Goal: Task Accomplishment & Management: Manage account settings

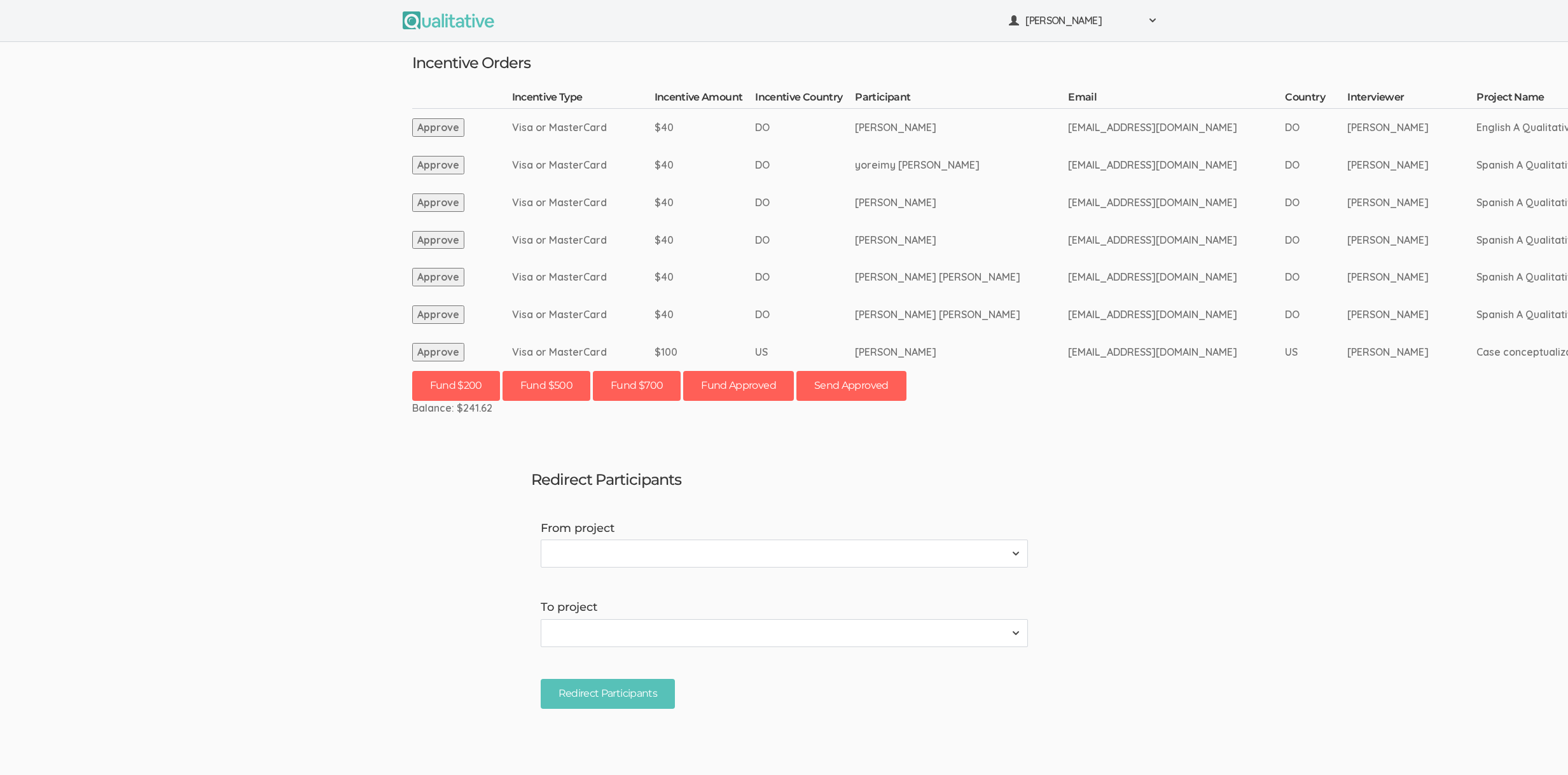
click at [156, 533] on ui-view "Neal Samarakkody Project Workspace Profile Organization Settings" at bounding box center [784, 387] width 1568 height 775
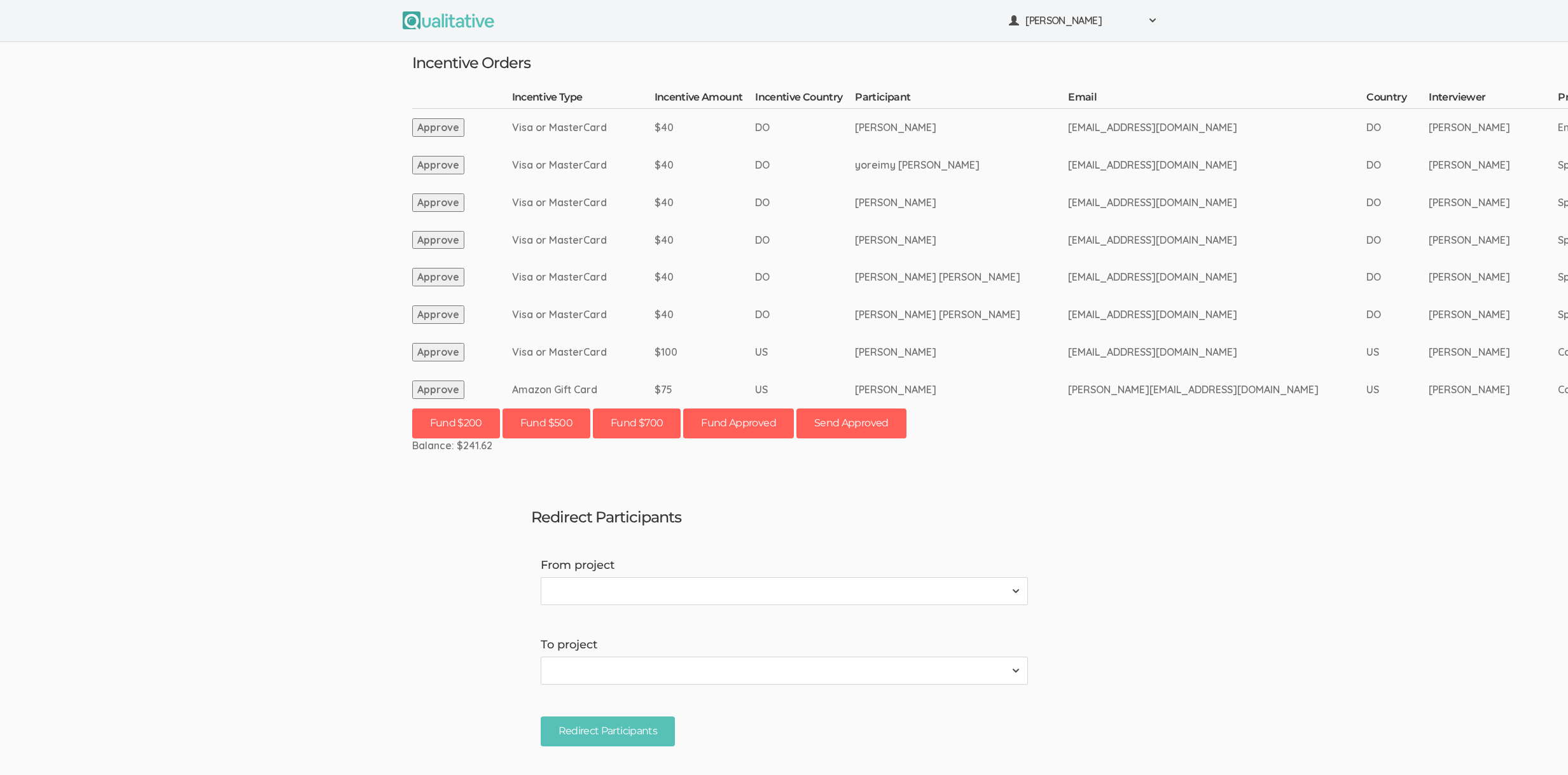
click at [440, 389] on button "Approve" at bounding box center [438, 389] width 52 height 19
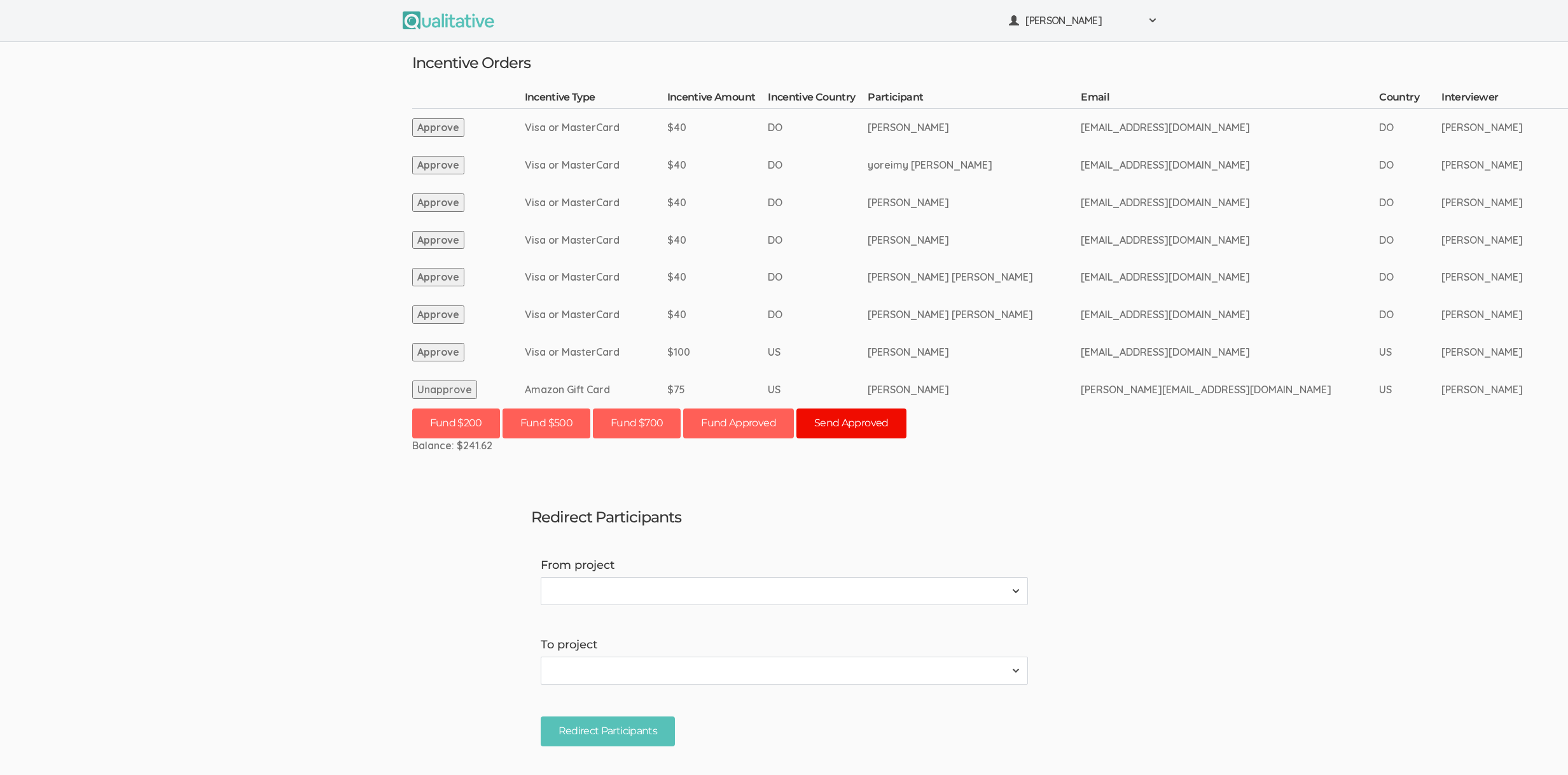
click at [857, 419] on button "Send Approved" at bounding box center [852, 423] width 110 height 30
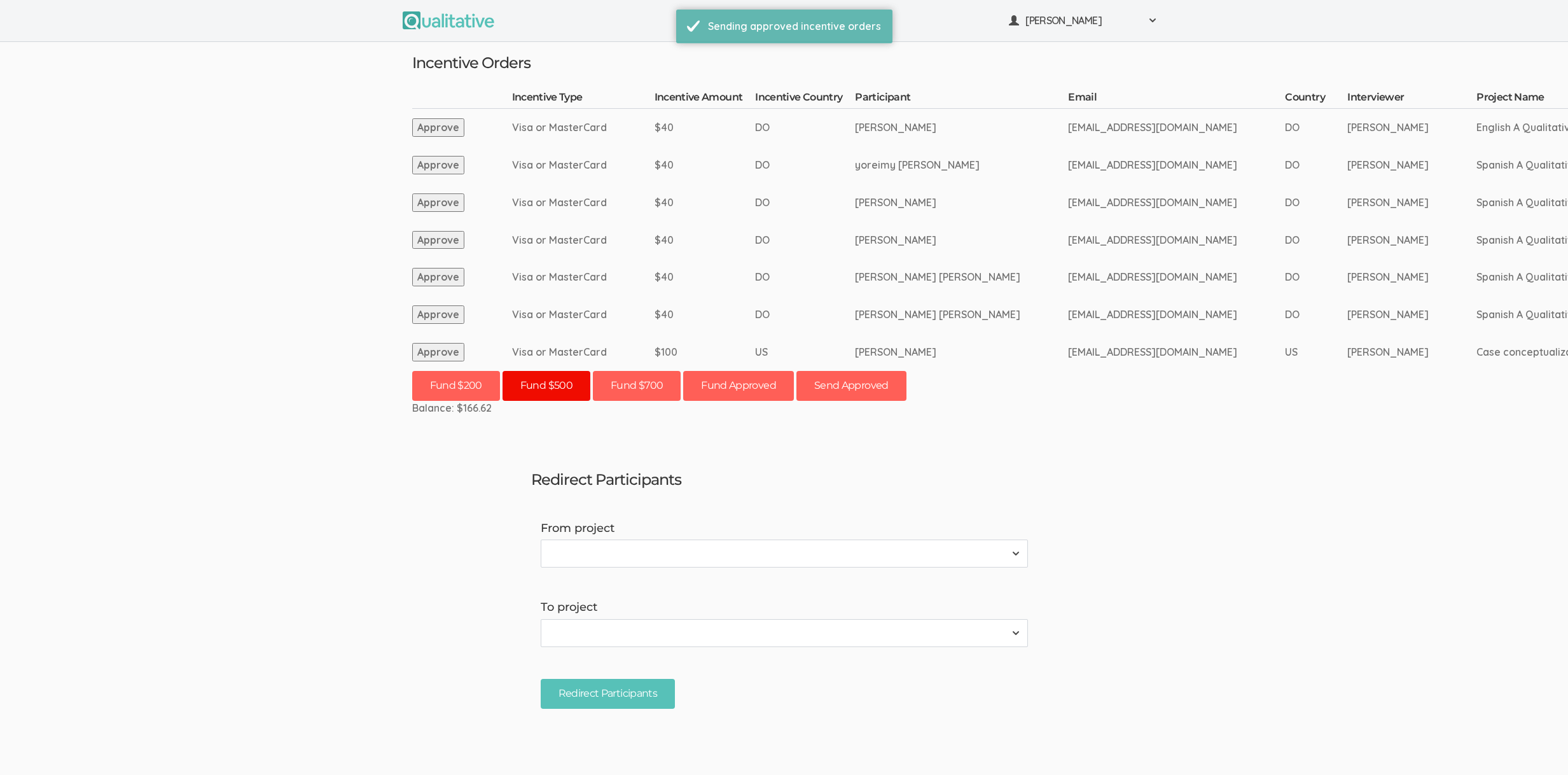
click at [552, 389] on button "Fund $500" at bounding box center [546, 386] width 88 height 30
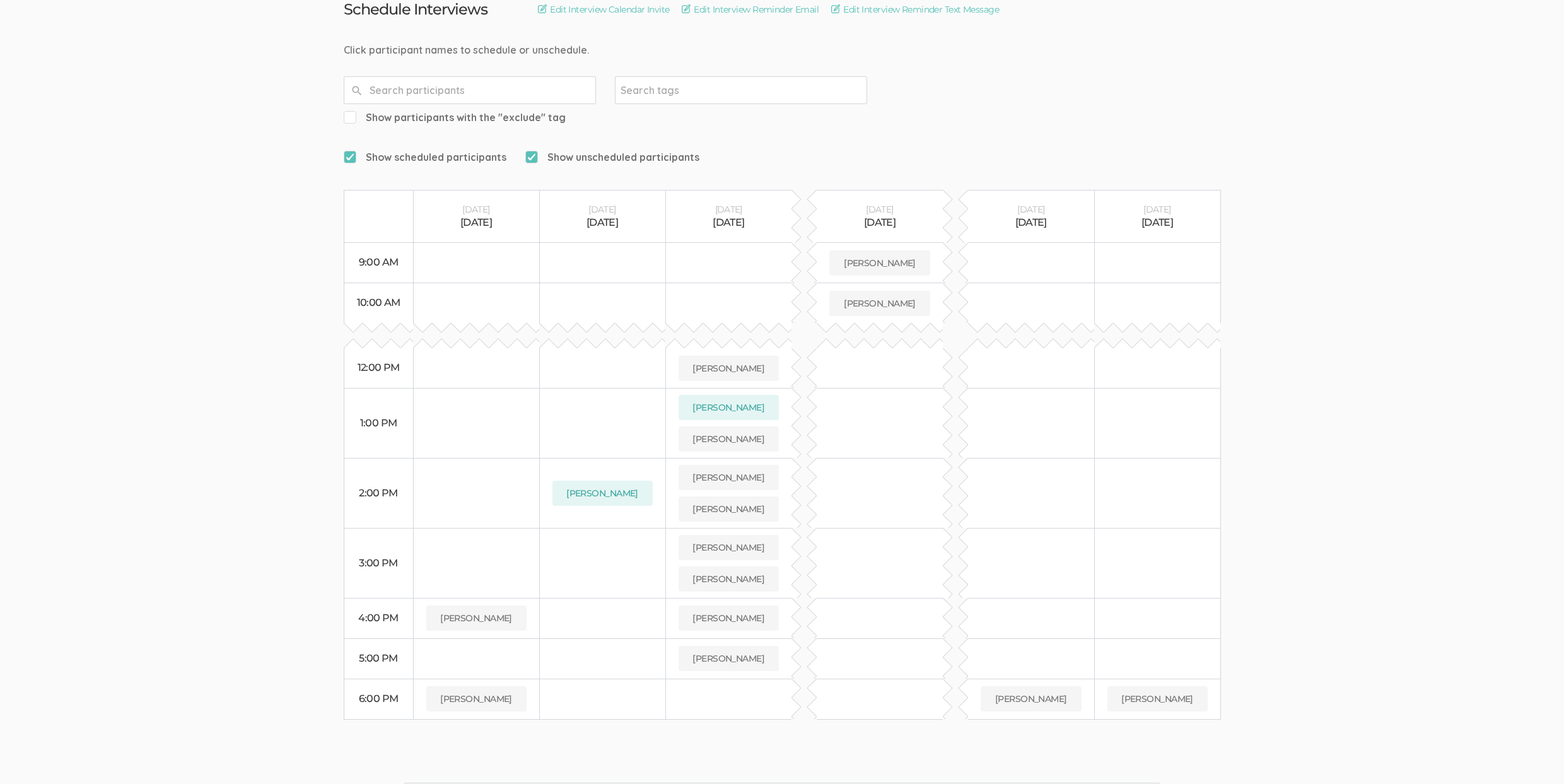
click at [261, 247] on ui-view "Schedule Interviews Edit Interview Calendar Invite Edit Interview Reminder Emai…" at bounding box center [782, 348] width 1564 height 743
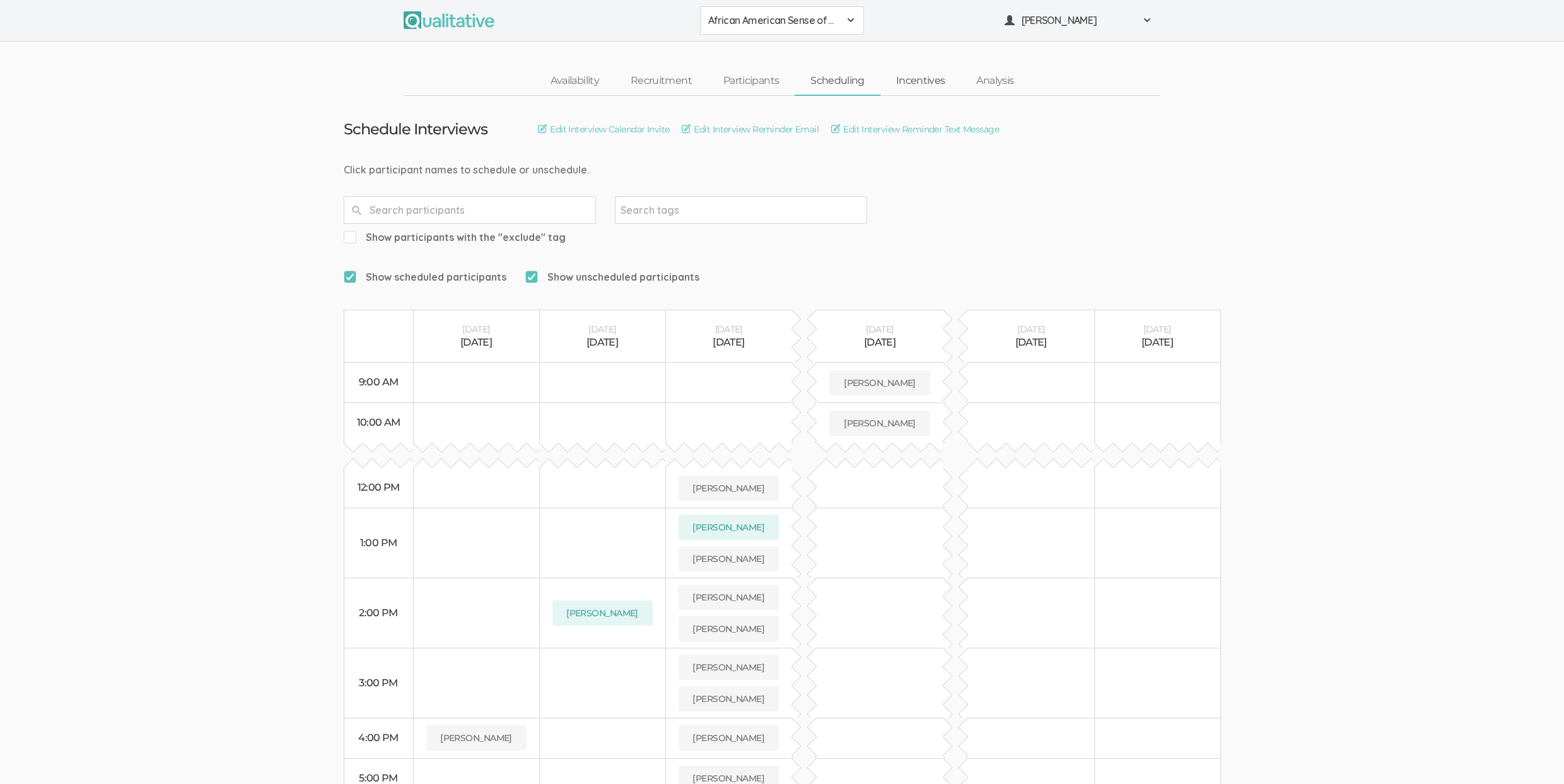
click at [907, 83] on link "Incentives" at bounding box center [921, 81] width 81 height 27
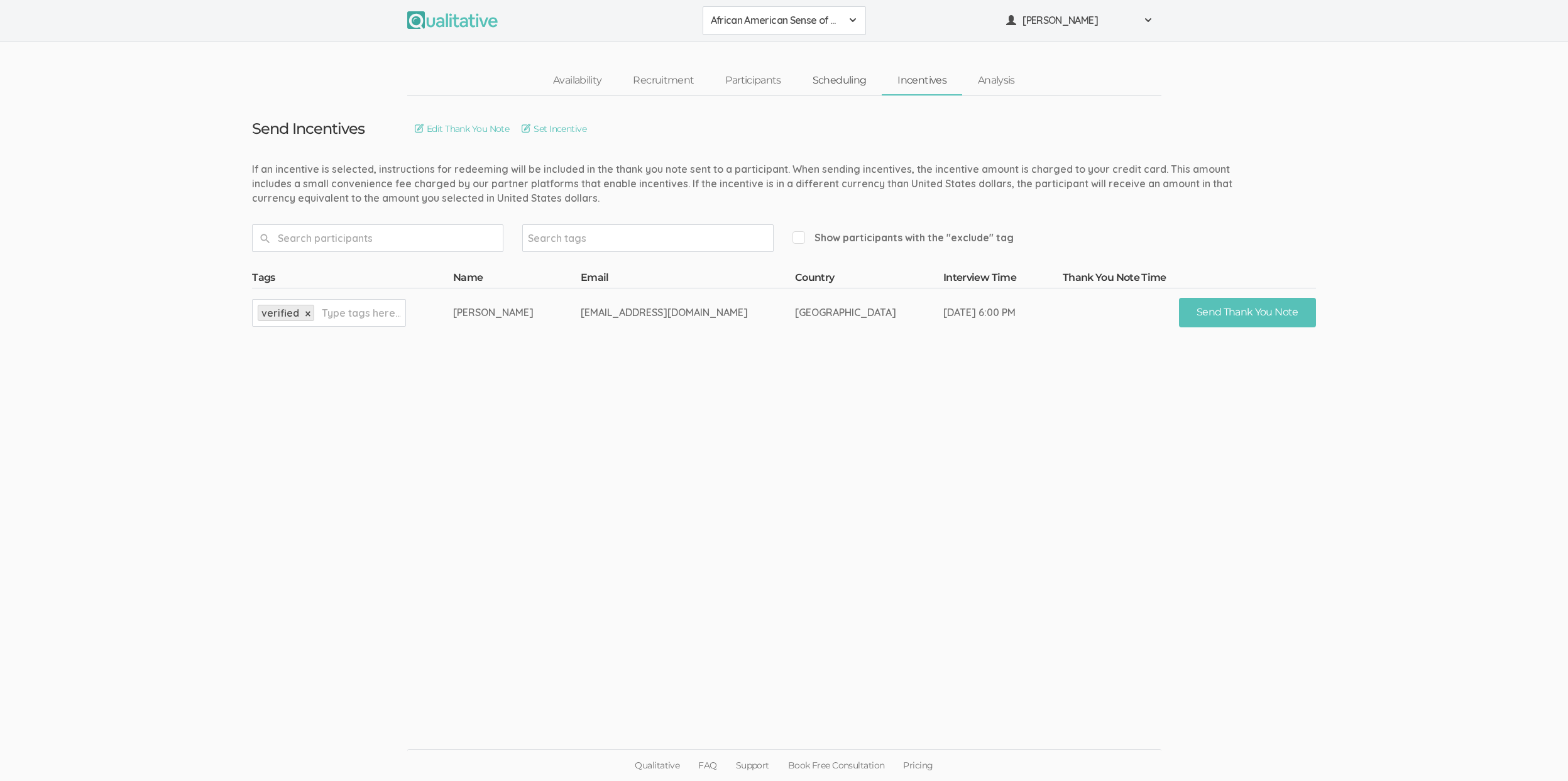
click at [830, 85] on link "Scheduling" at bounding box center [839, 80] width 85 height 27
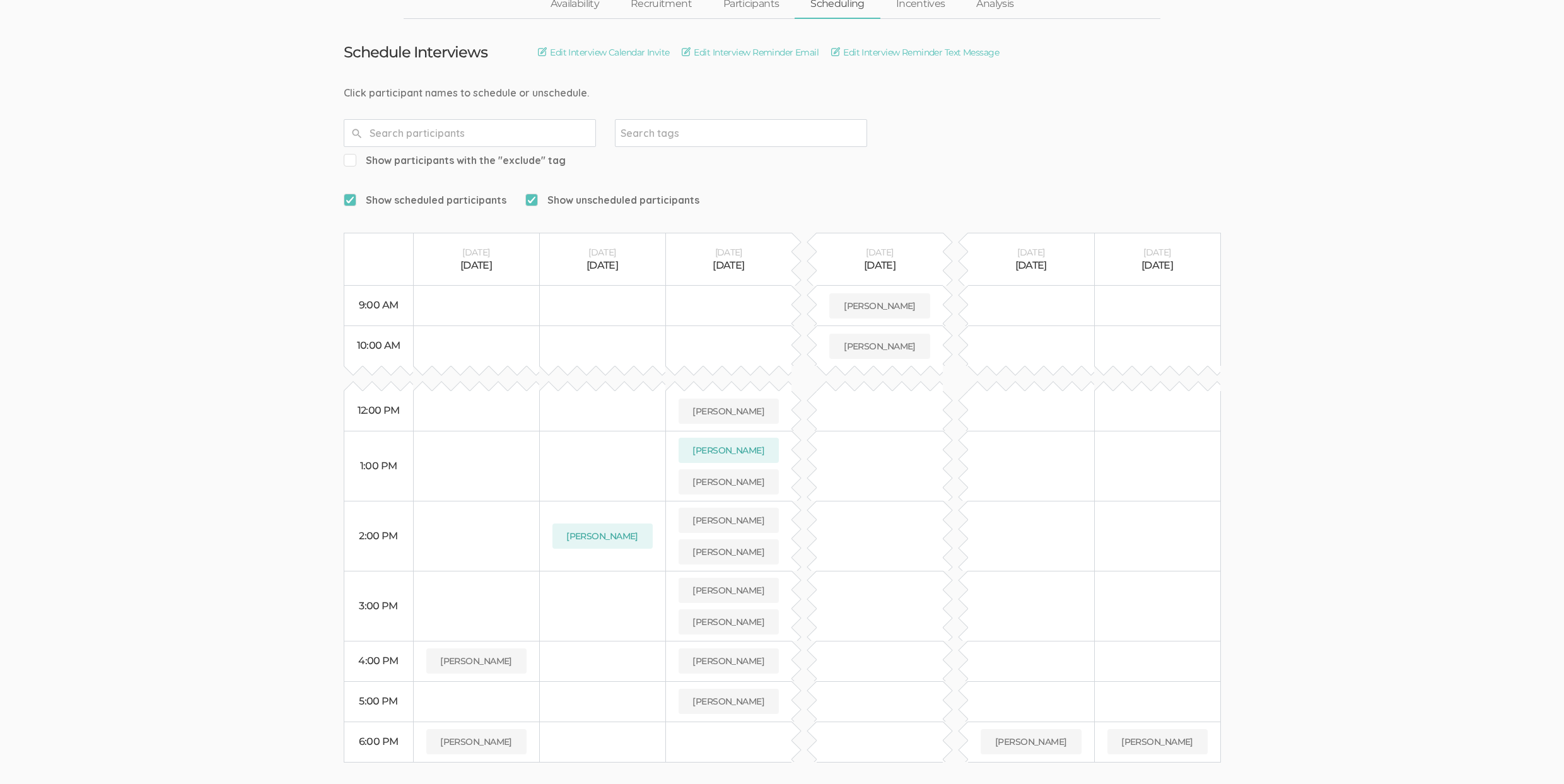
scroll to position [120, 0]
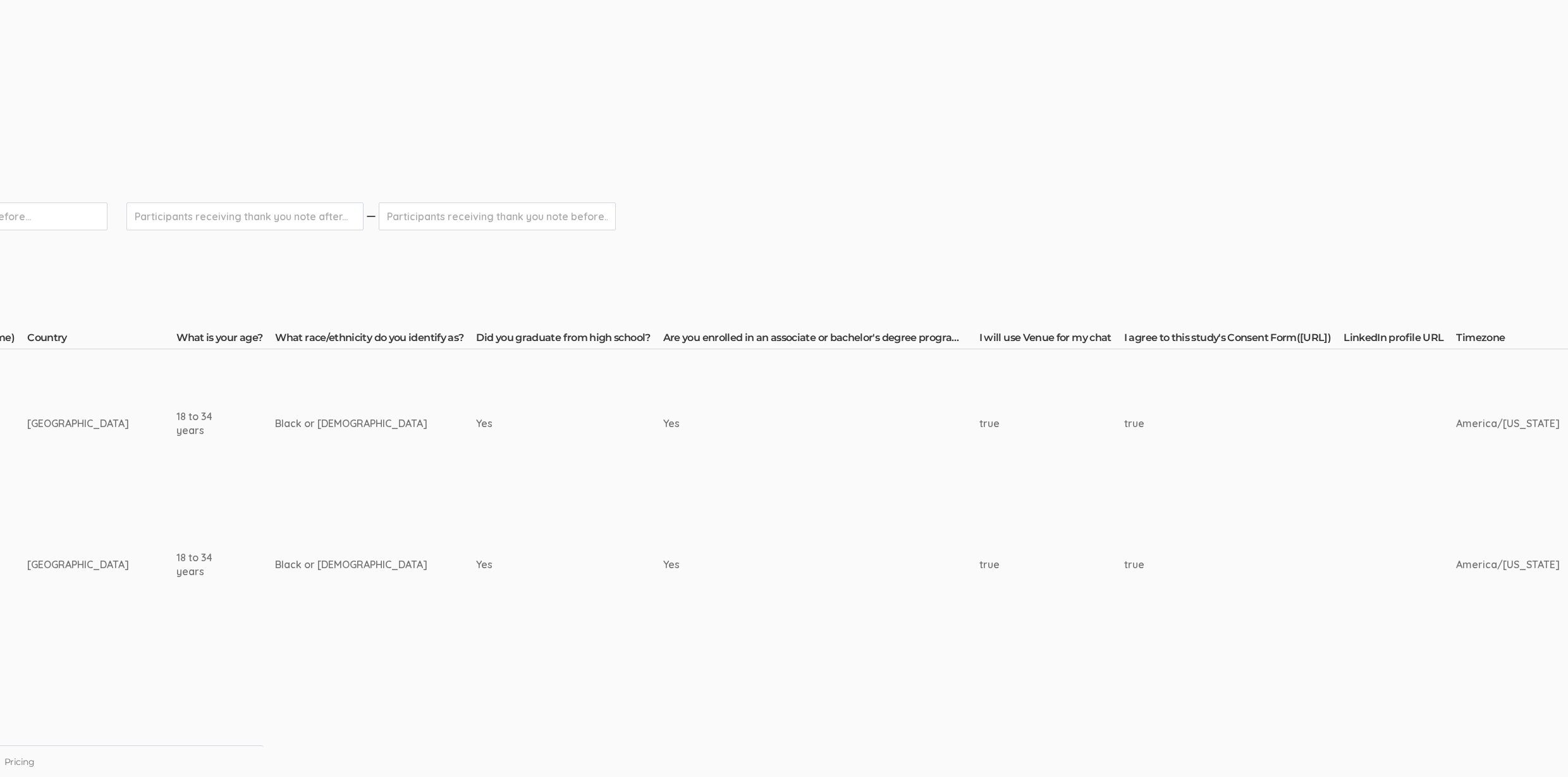
scroll to position [305, 0]
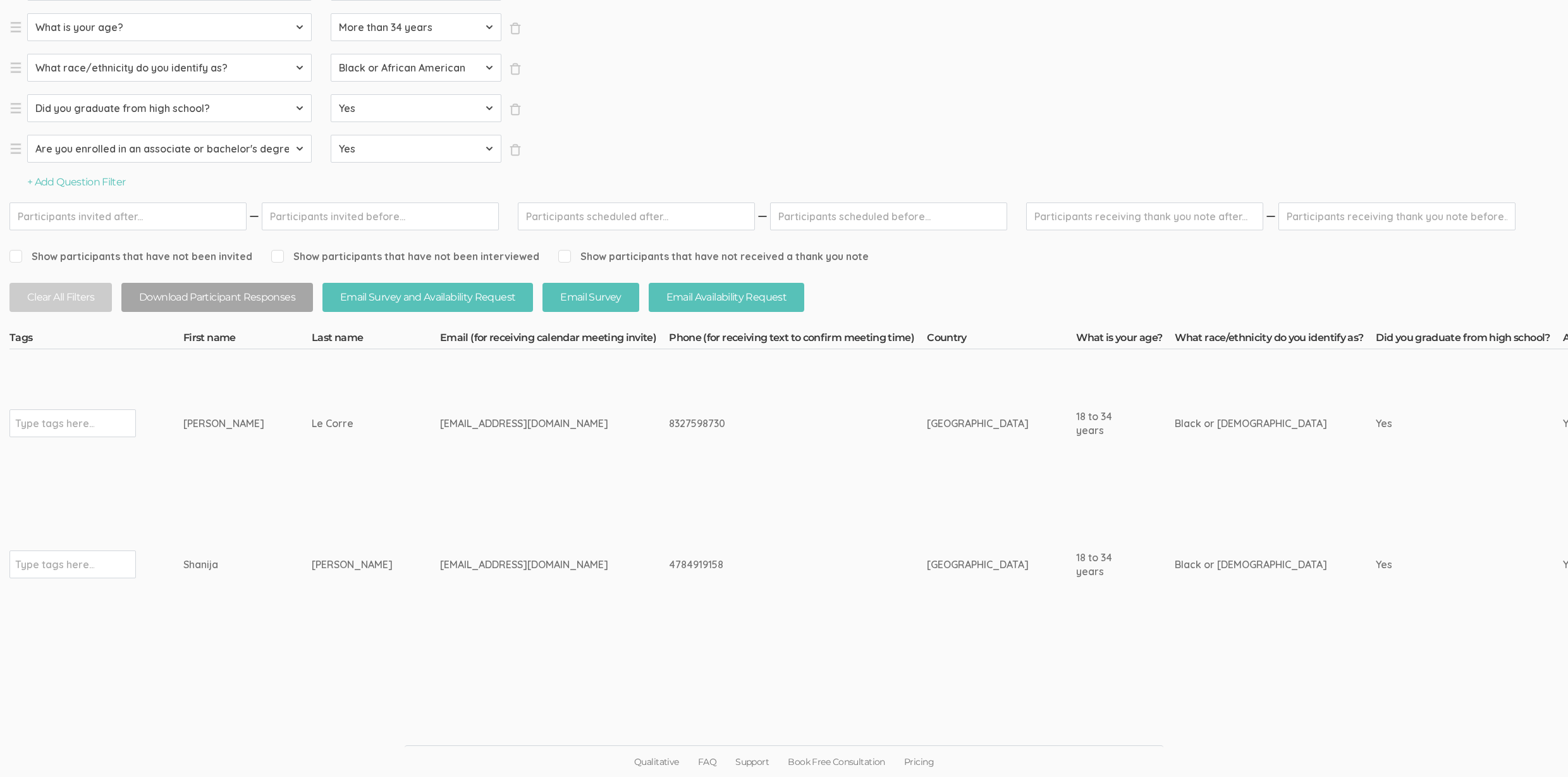
drag, startPoint x: 343, startPoint y: 424, endPoint x: 152, endPoint y: 417, distance: 191.1
copy tr "Type tags here... Rose-Marie Le Corre"
click at [323, 630] on td "Coicou" at bounding box center [376, 564] width 128 height 134
click at [78, 428] on input "text" at bounding box center [55, 423] width 79 height 17
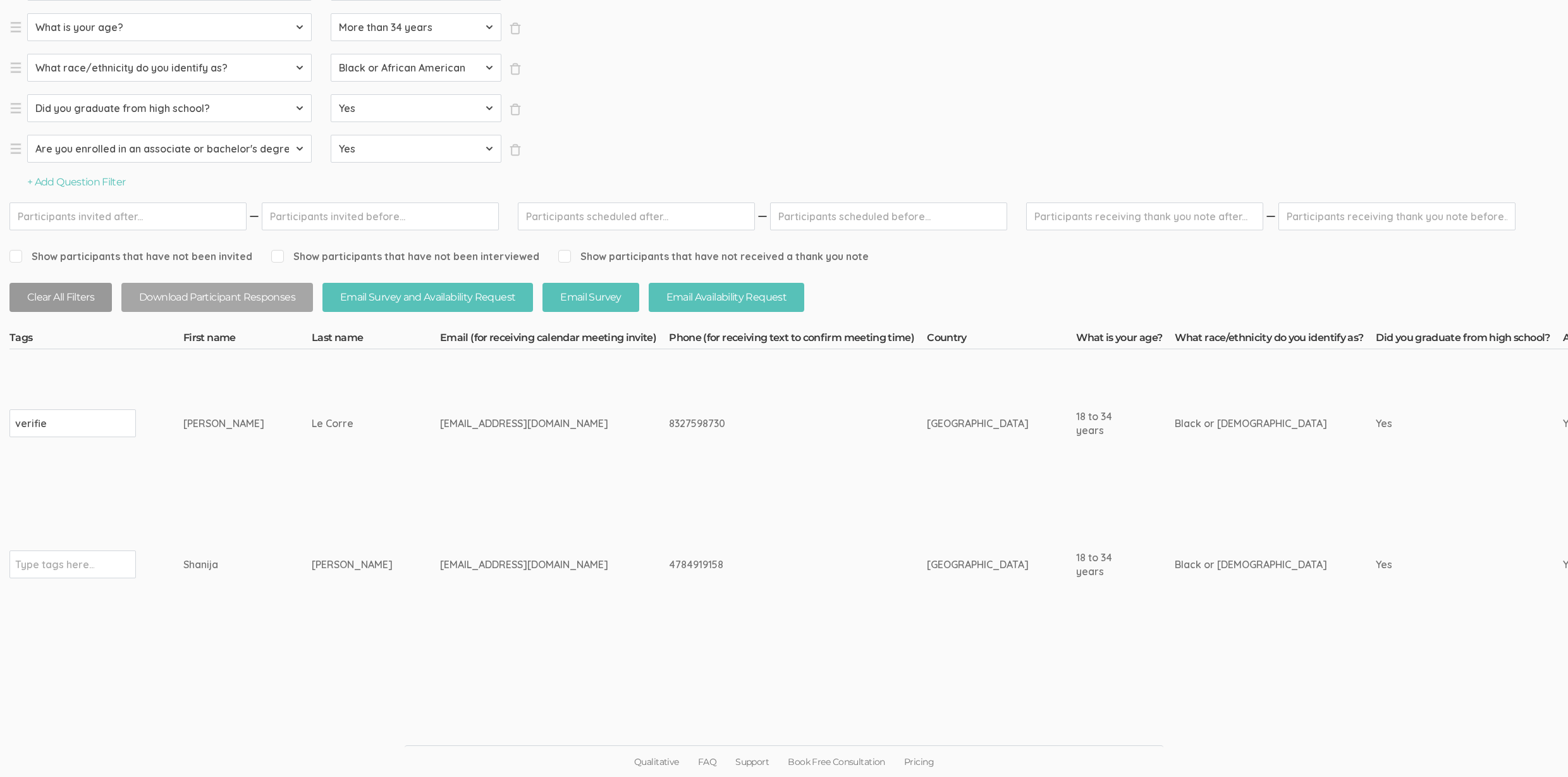
type input "verified"
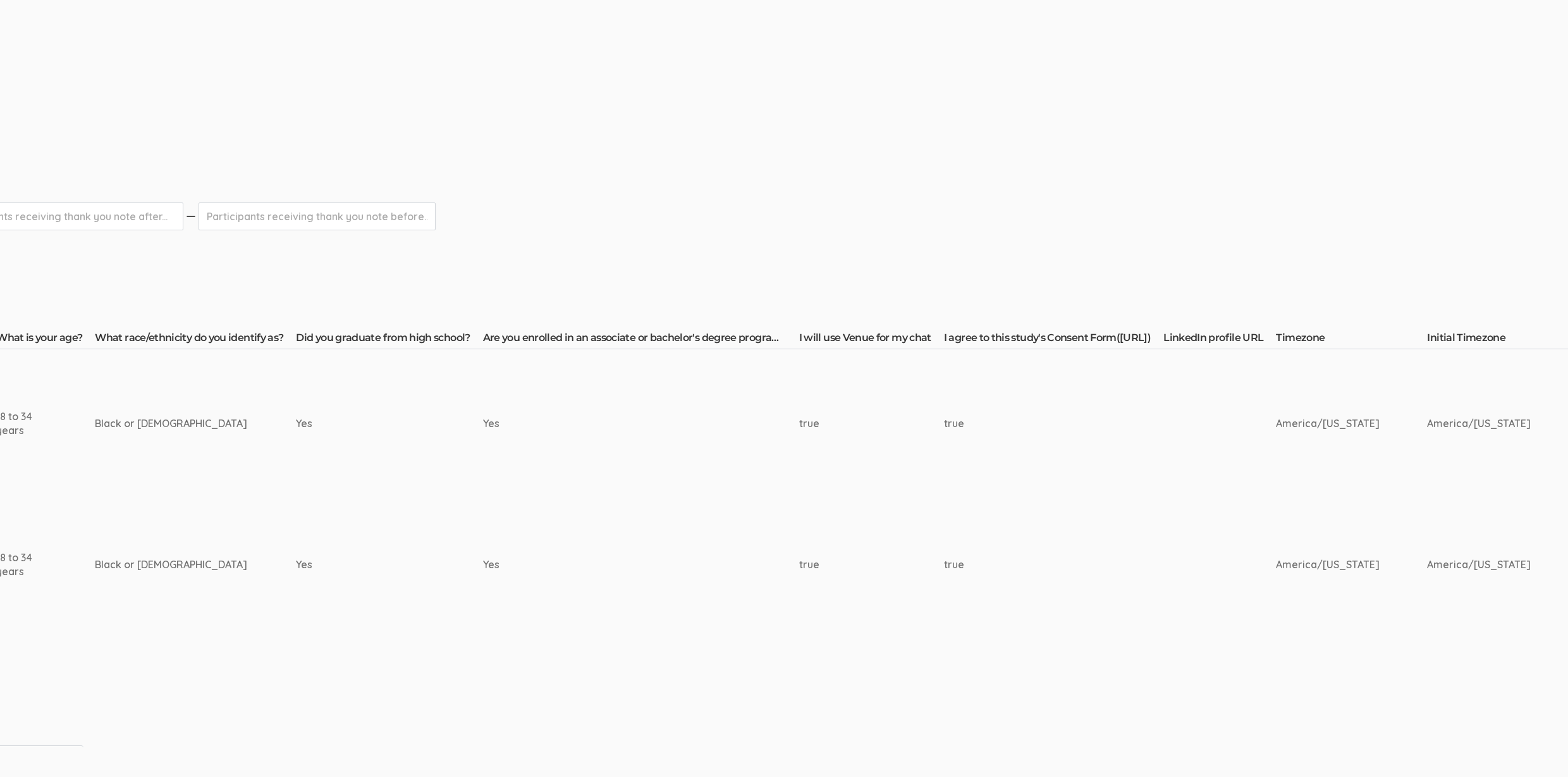
scroll to position [305, 3843]
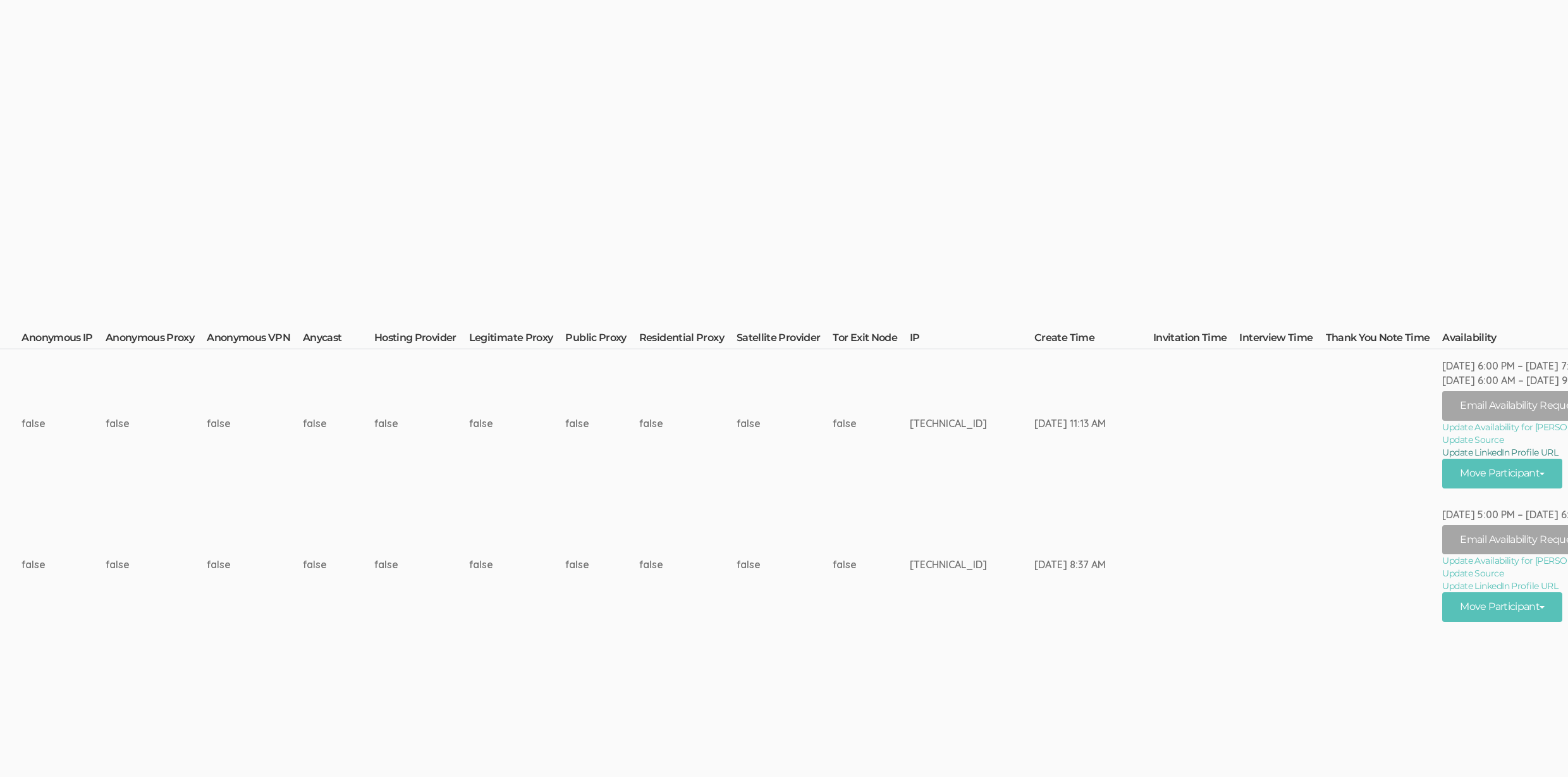
click at [1442, 449] on link "Update LinkedIn Profile URL" at bounding box center [1523, 452] width 163 height 13
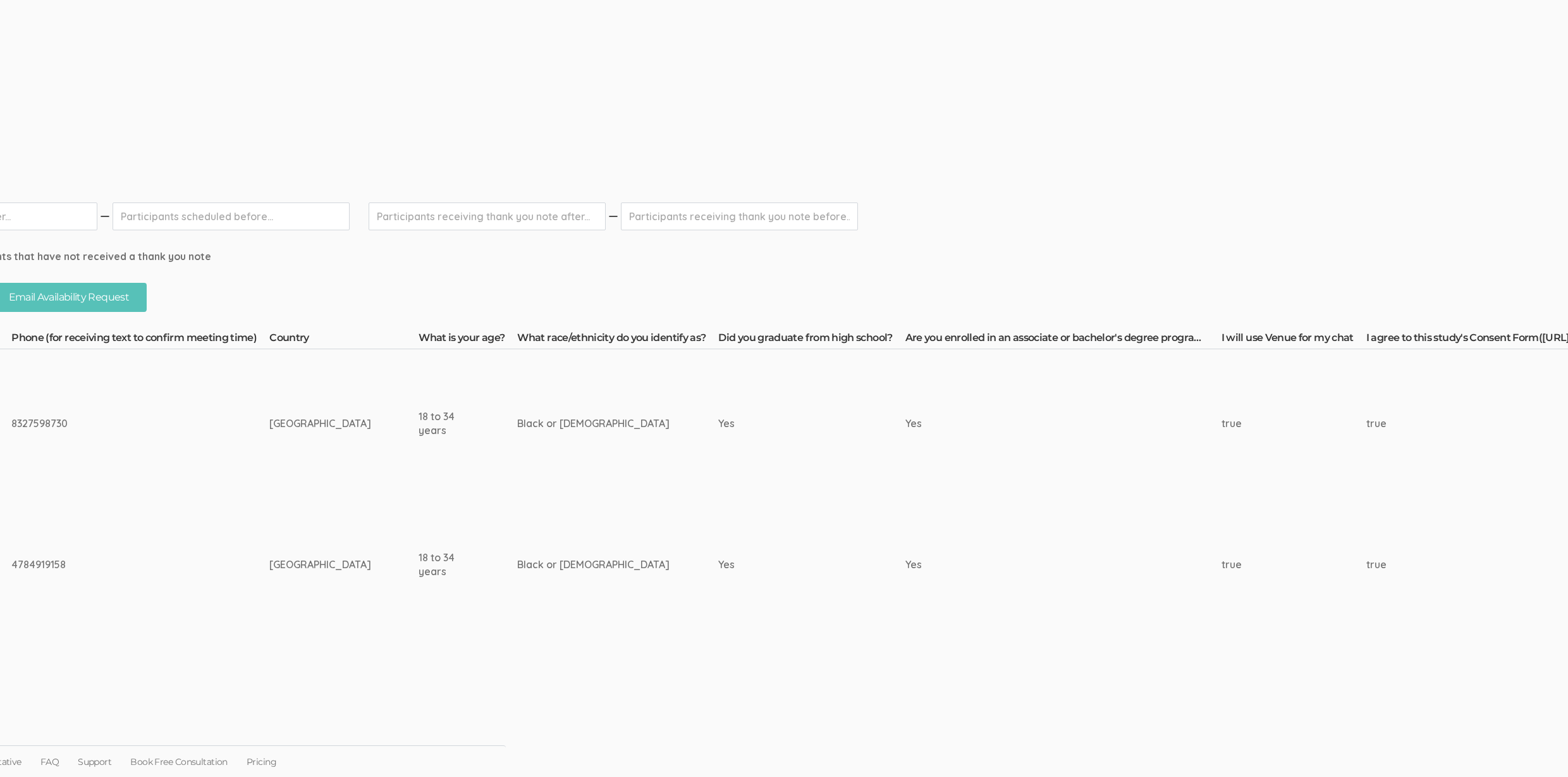
scroll to position [305, 0]
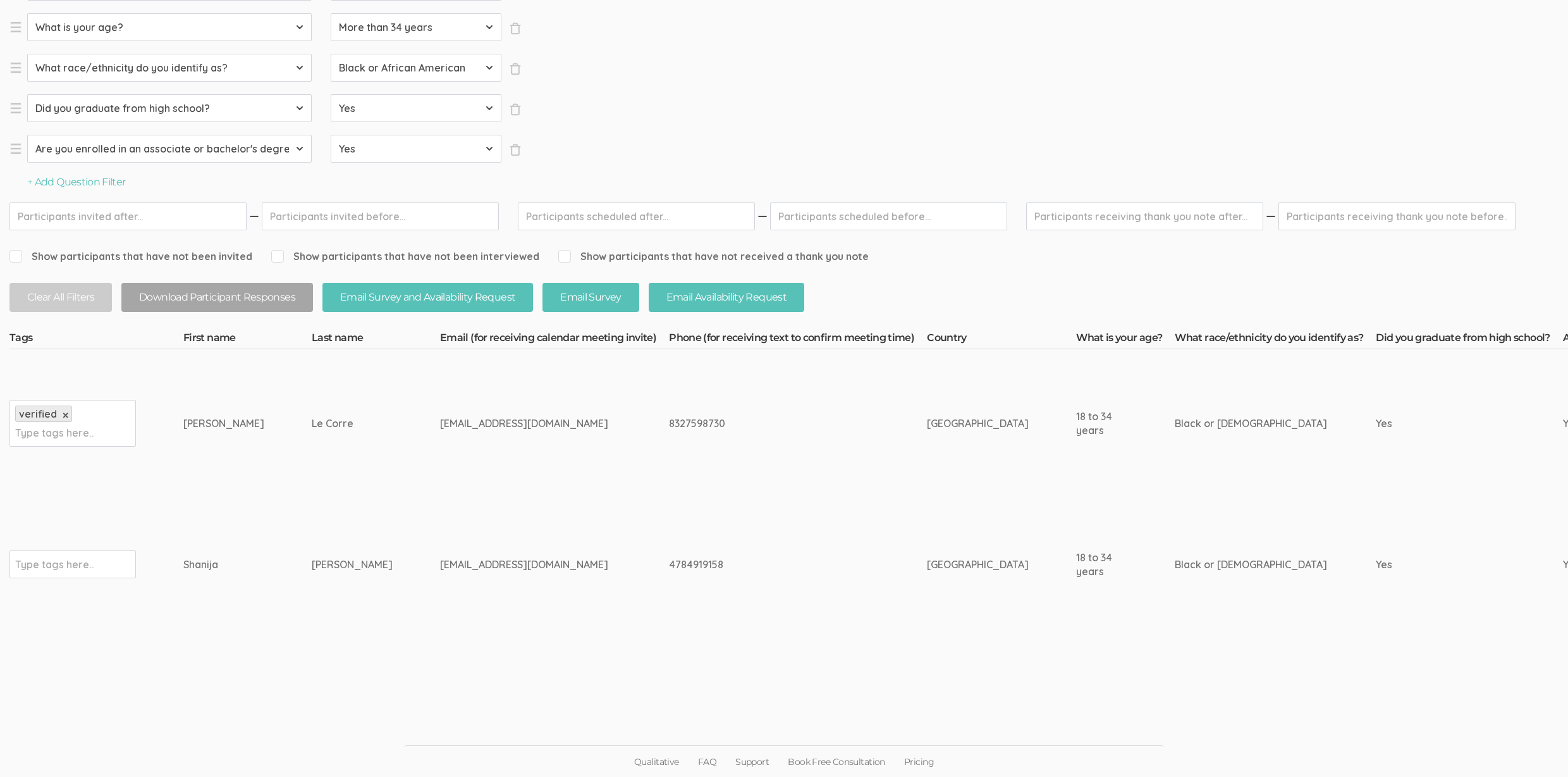
drag, startPoint x: 342, startPoint y: 566, endPoint x: 103, endPoint y: 570, distance: 239.0
copy tr "Type tags here... Shanija Coicou"
click at [669, 511] on td "4784919158" at bounding box center [798, 564] width 258 height 134
click at [47, 561] on input "text" at bounding box center [55, 564] width 79 height 17
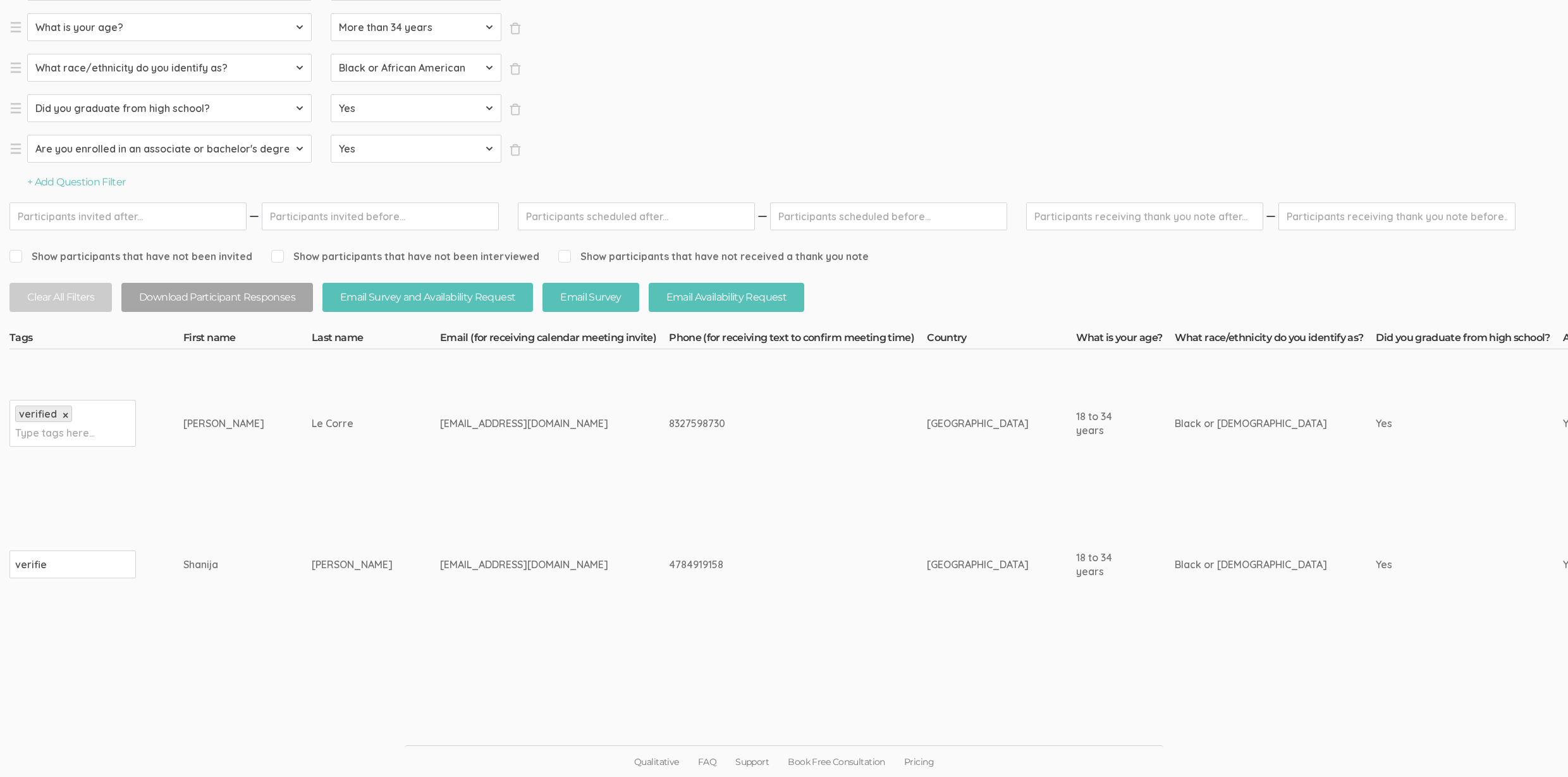
type input "verified"
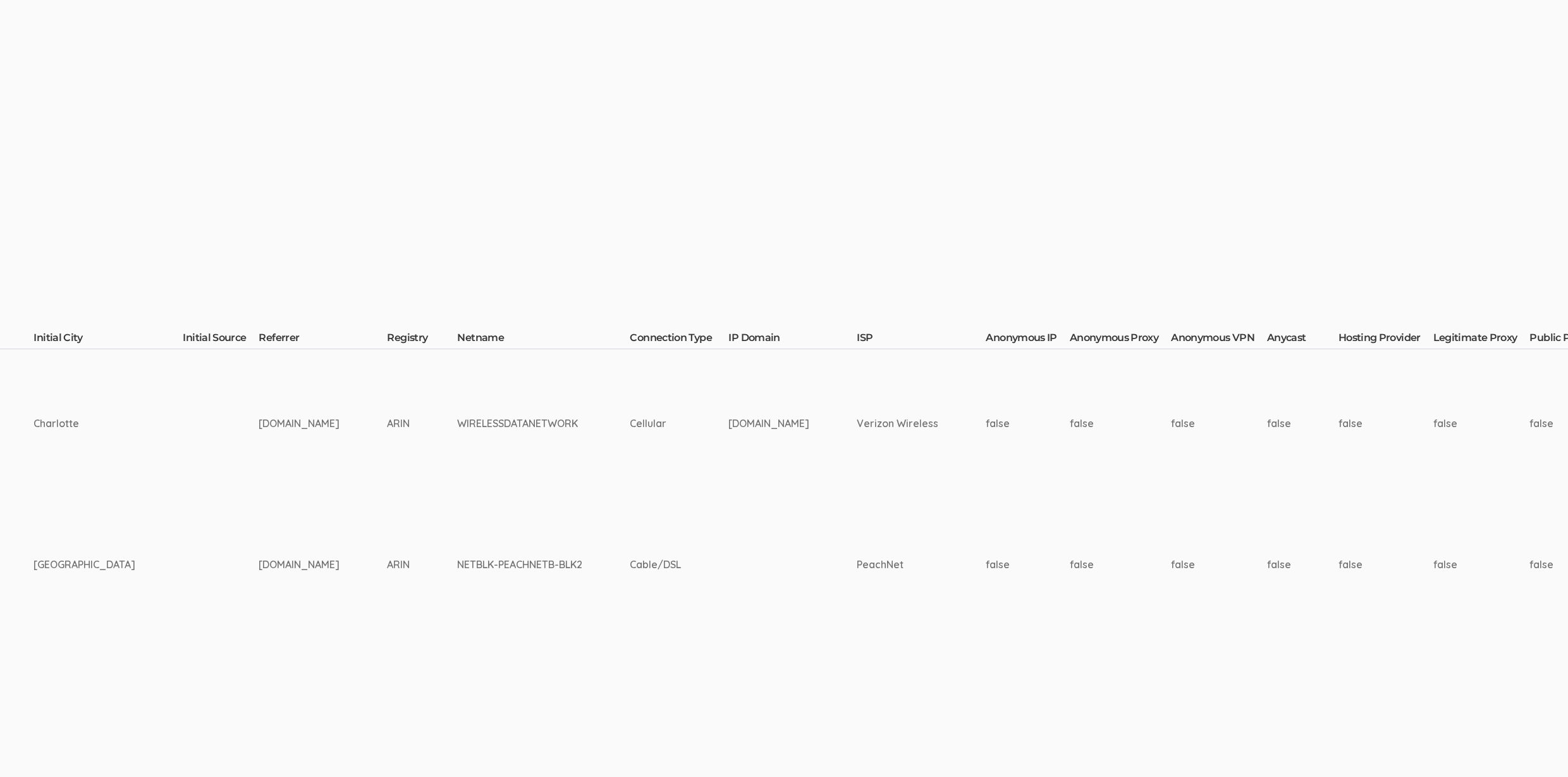
scroll to position [305, 3843]
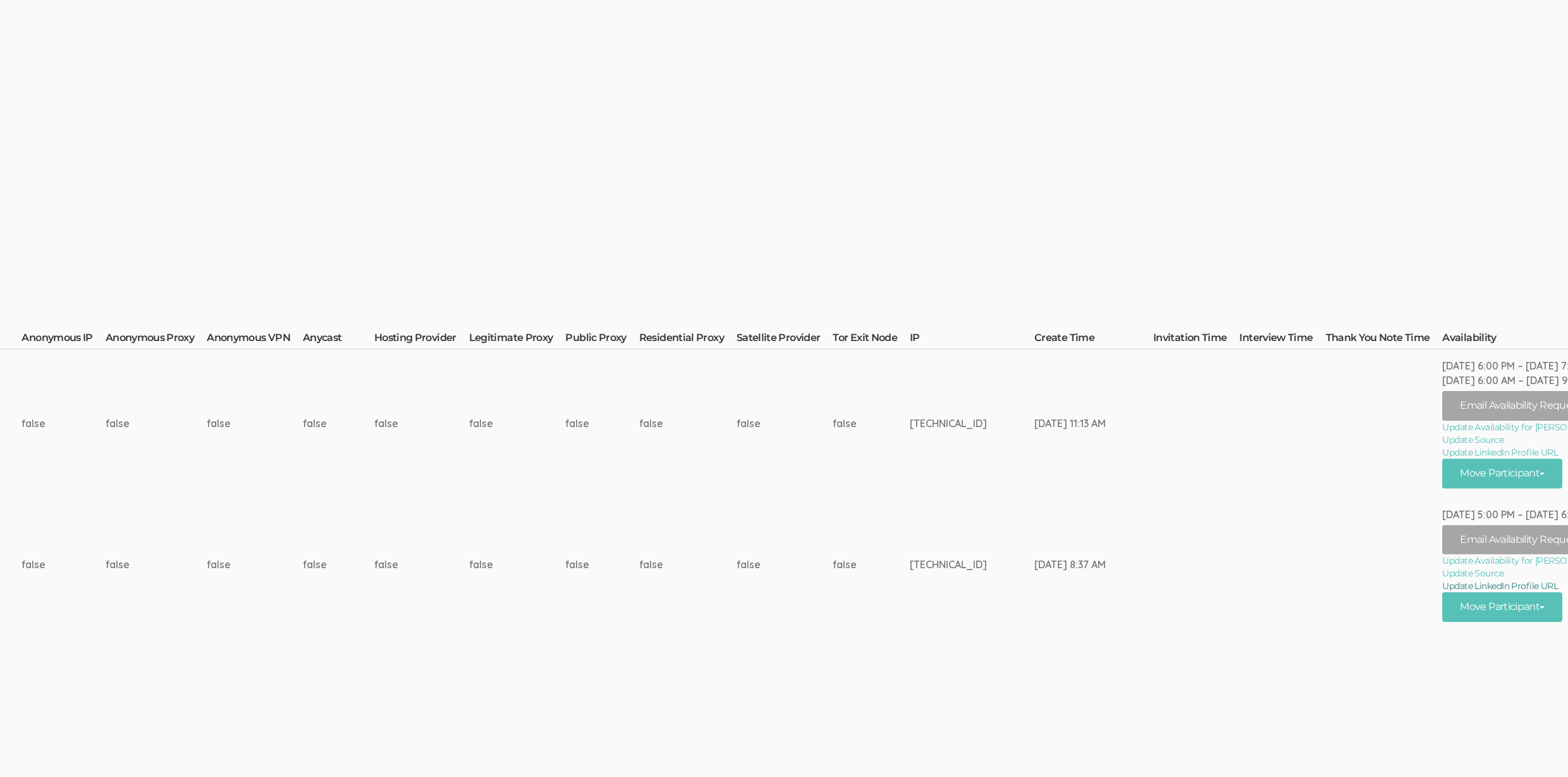
click at [1450, 585] on link "Update LinkedIn Profile URL" at bounding box center [1523, 586] width 163 height 13
click at [489, 507] on td "false" at bounding box center [518, 564] width 97 height 134
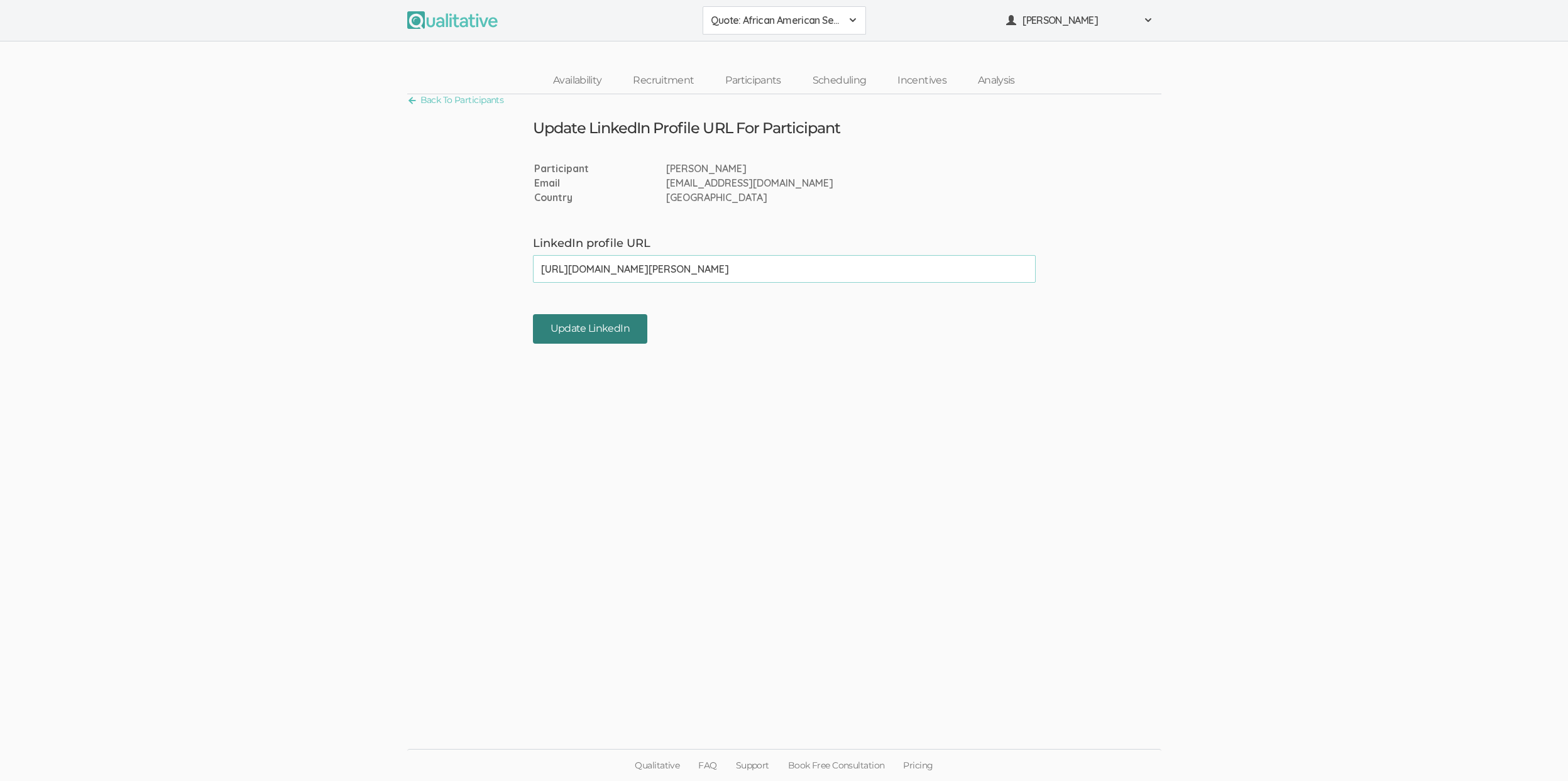
type input "https://www.linkedin.com/in/rose-marie-le-corre-075b0b334/"
click at [571, 341] on input "Update LinkedIn" at bounding box center [590, 329] width 114 height 30
type input "[URL][DOMAIN_NAME]"
drag, startPoint x: 603, startPoint y: 331, endPoint x: 643, endPoint y: 351, distance: 44.7
click at [602, 331] on input "Update LinkedIn" at bounding box center [590, 329] width 114 height 30
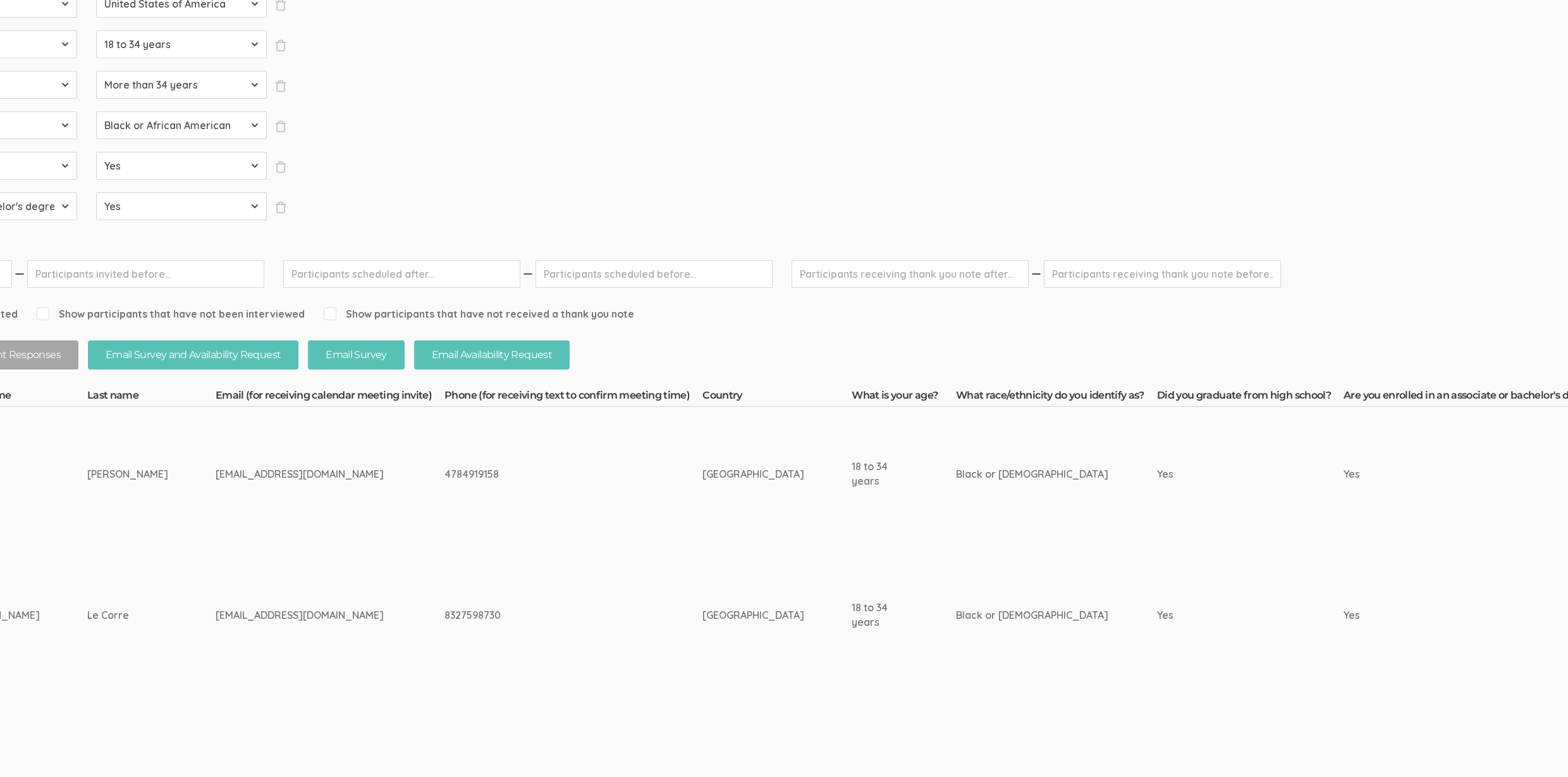
scroll to position [248, 0]
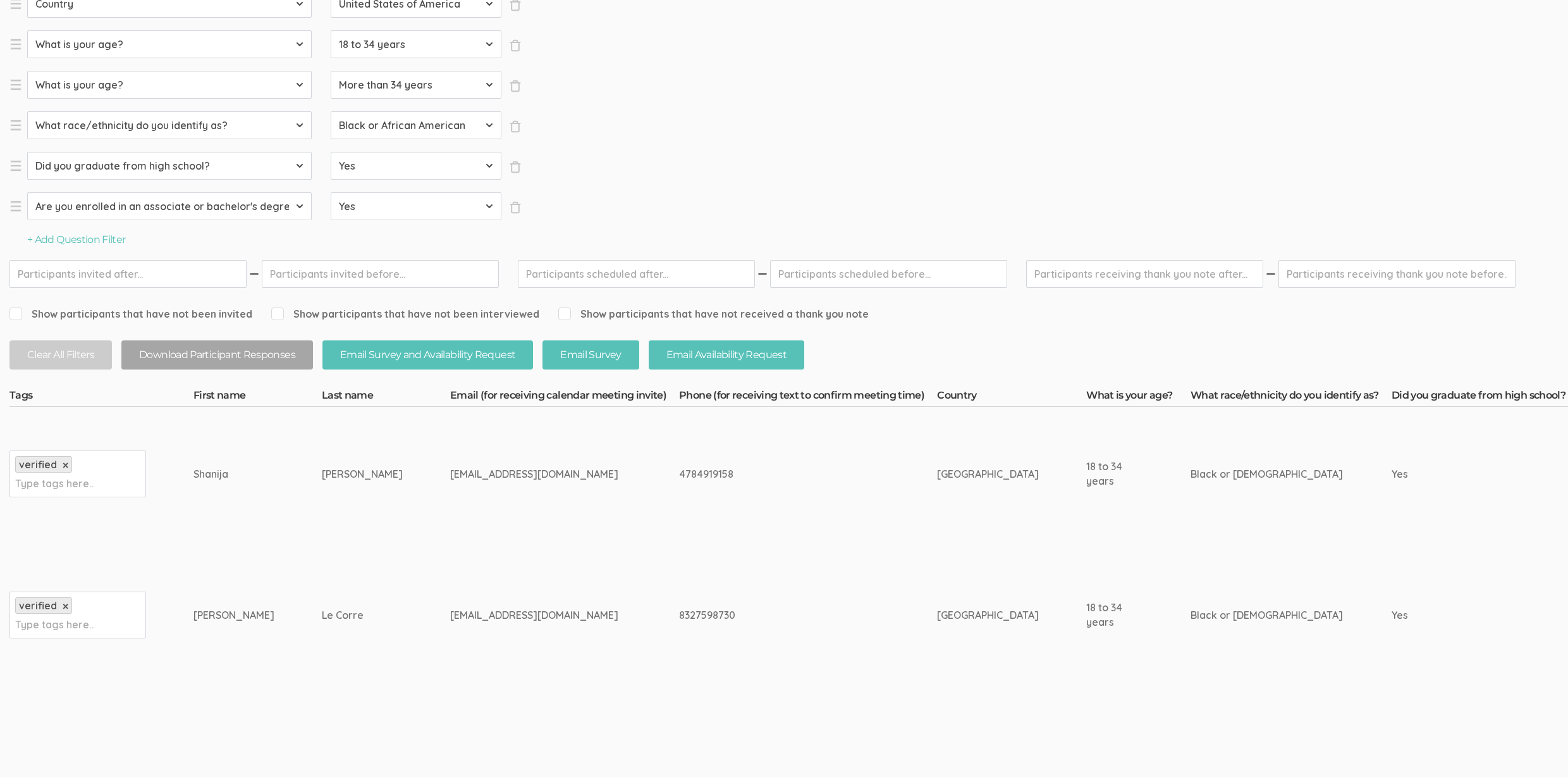
click at [366, 629] on td "Le Corre" at bounding box center [386, 615] width 128 height 148
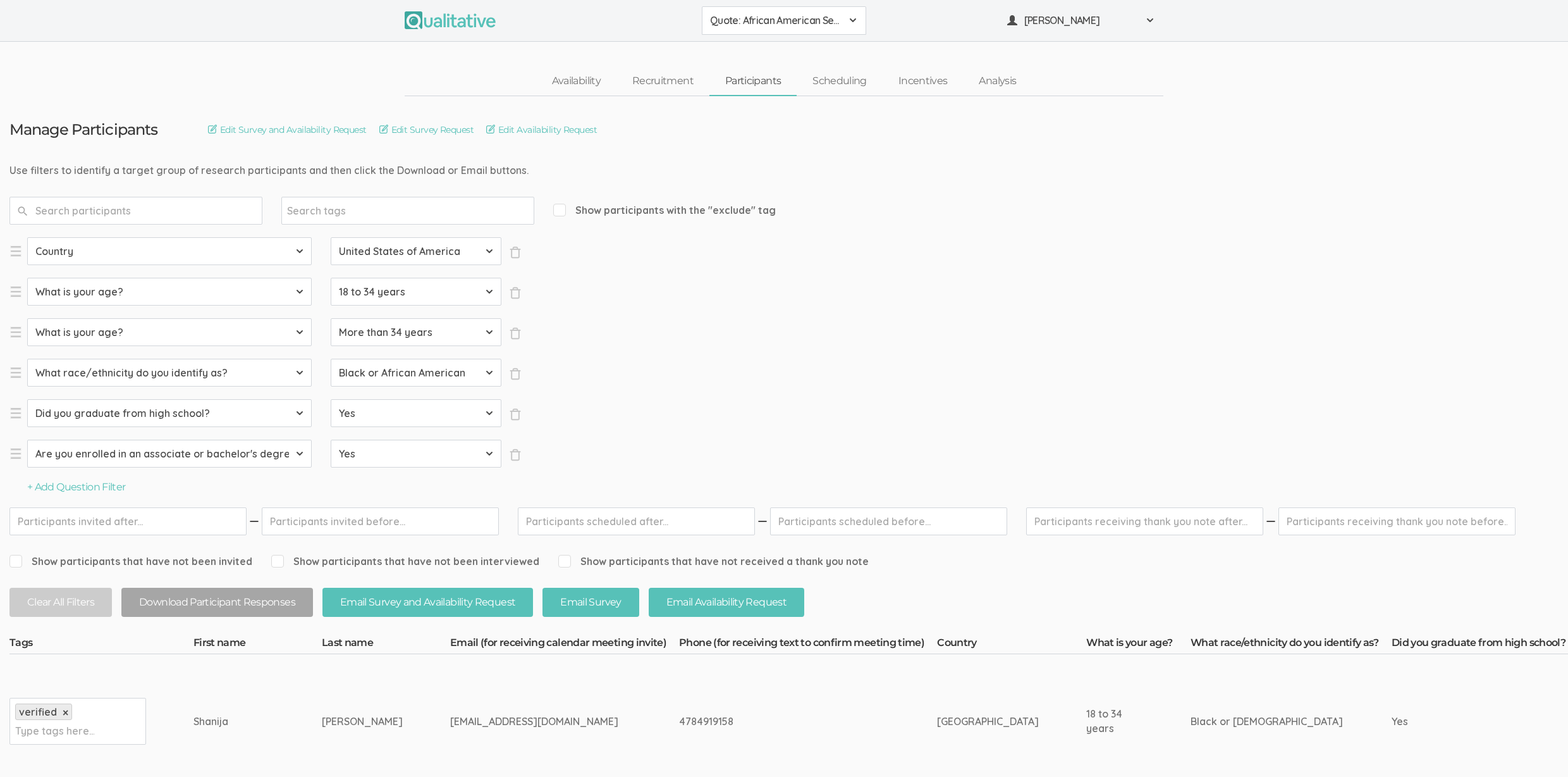
scroll to position [0, 0]
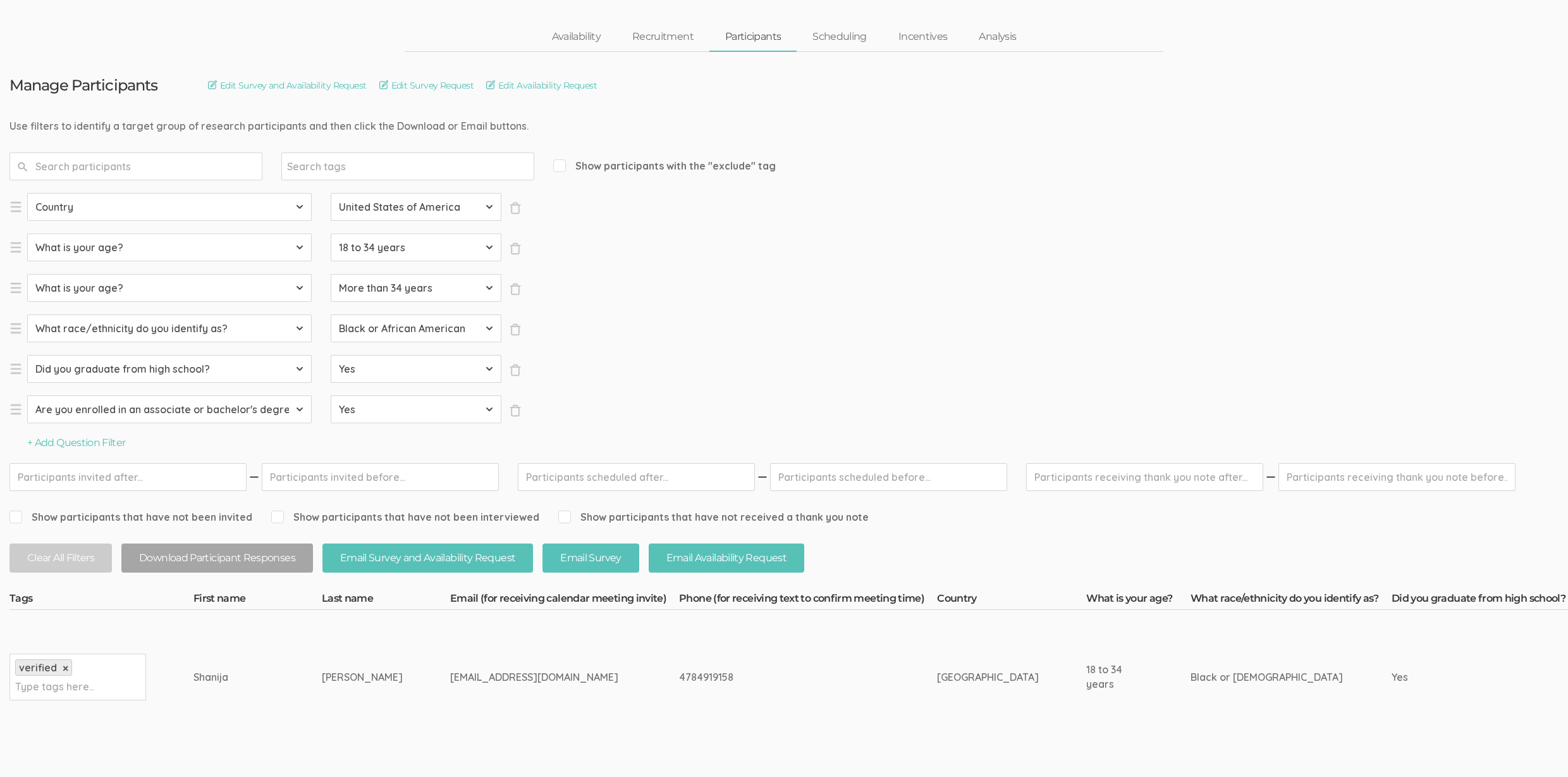
scroll to position [305, 0]
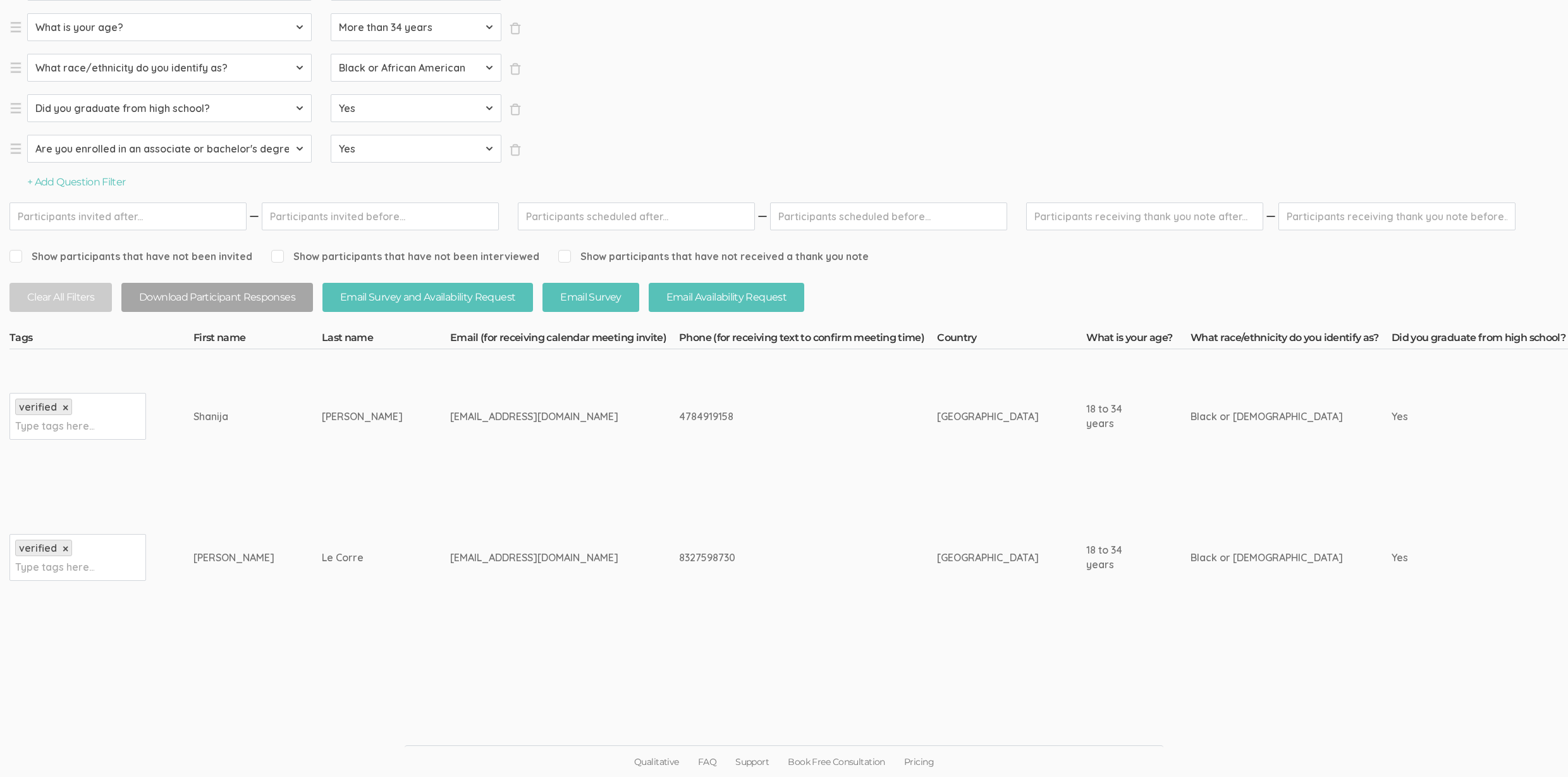
click at [538, 521] on td "lecorrerosemarie@gmail.com" at bounding box center [565, 557] width 229 height 148
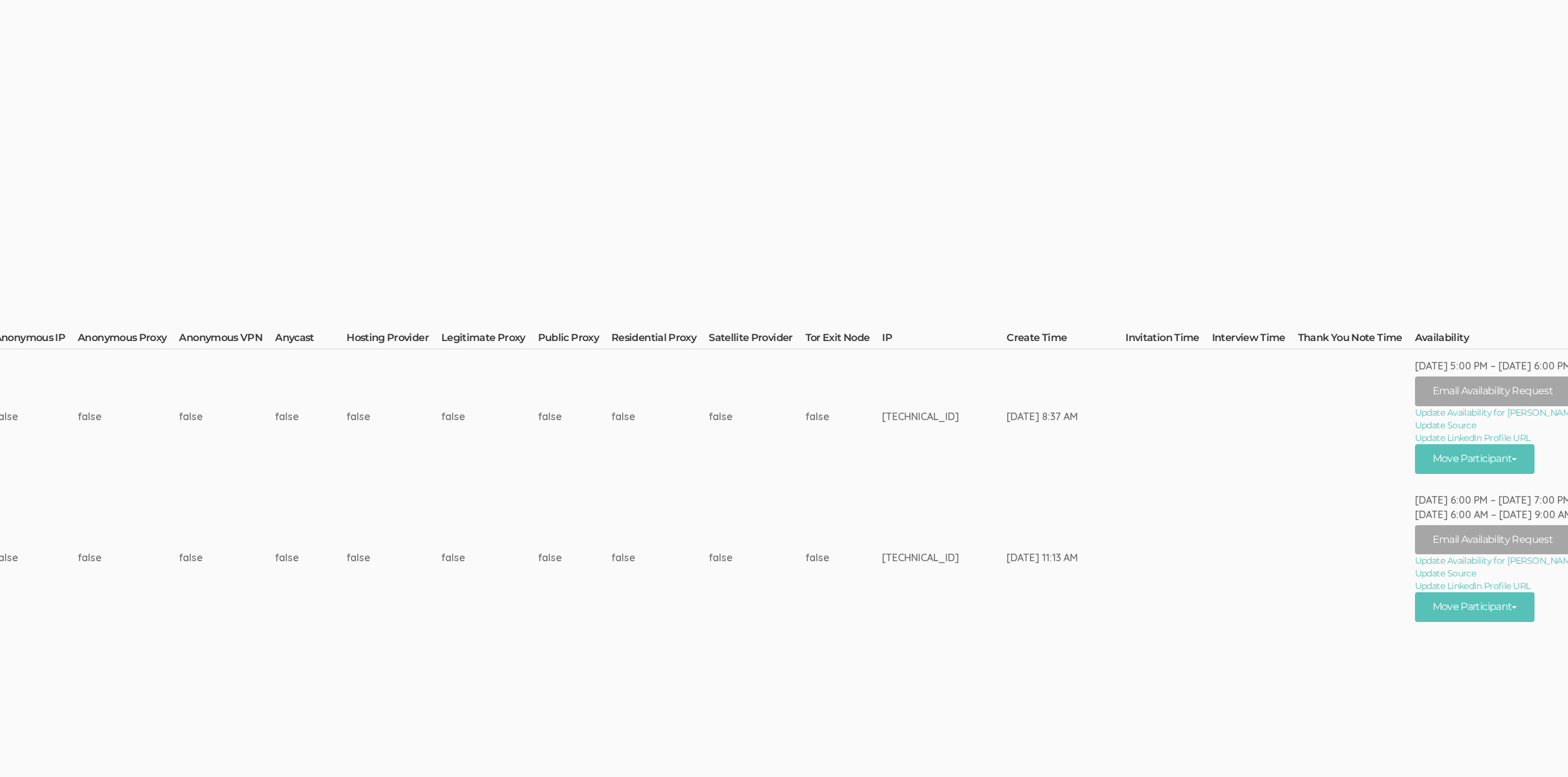
scroll to position [305, 3960]
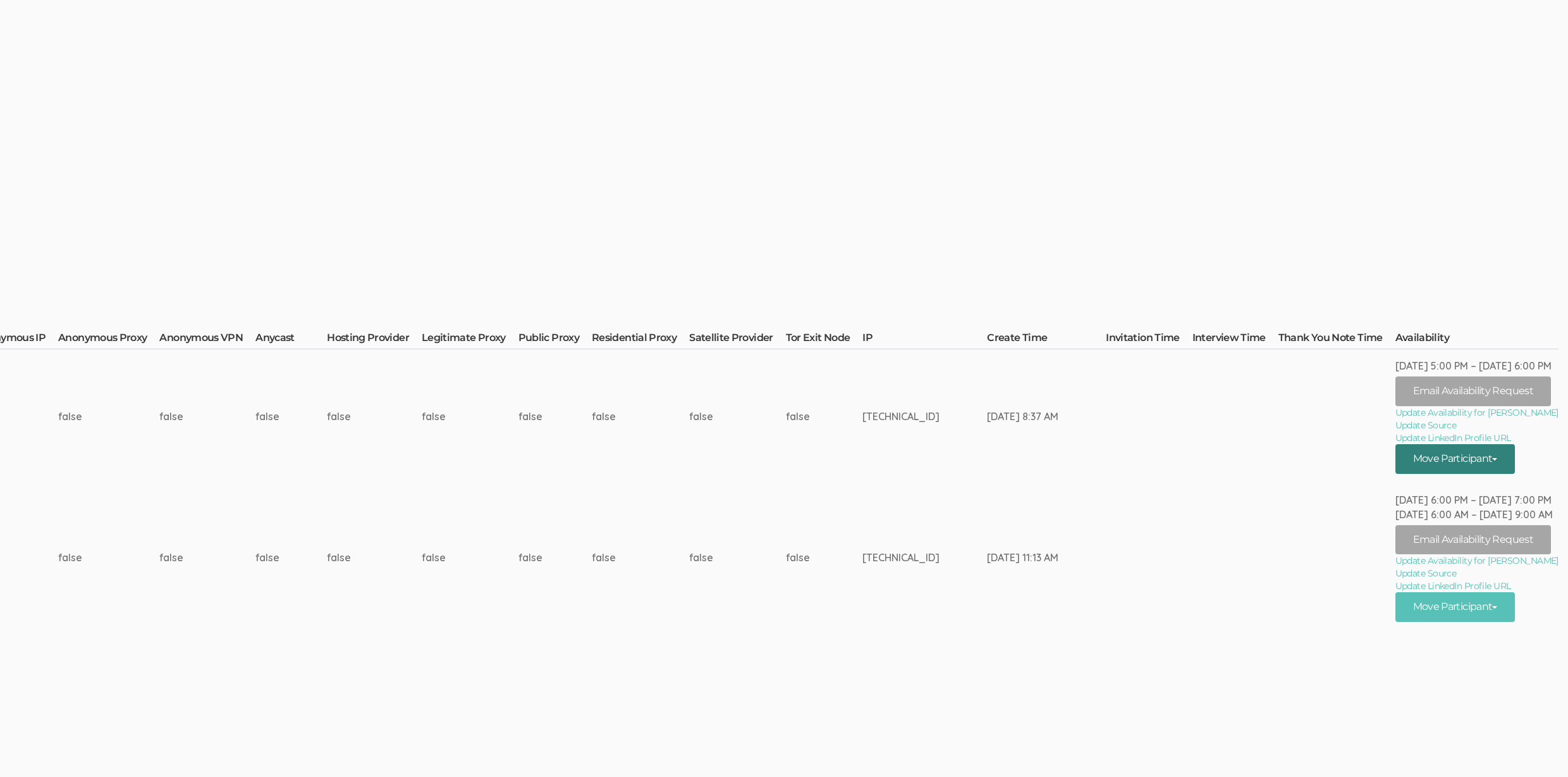
click at [1492, 460] on span at bounding box center [1495, 459] width 5 height 3
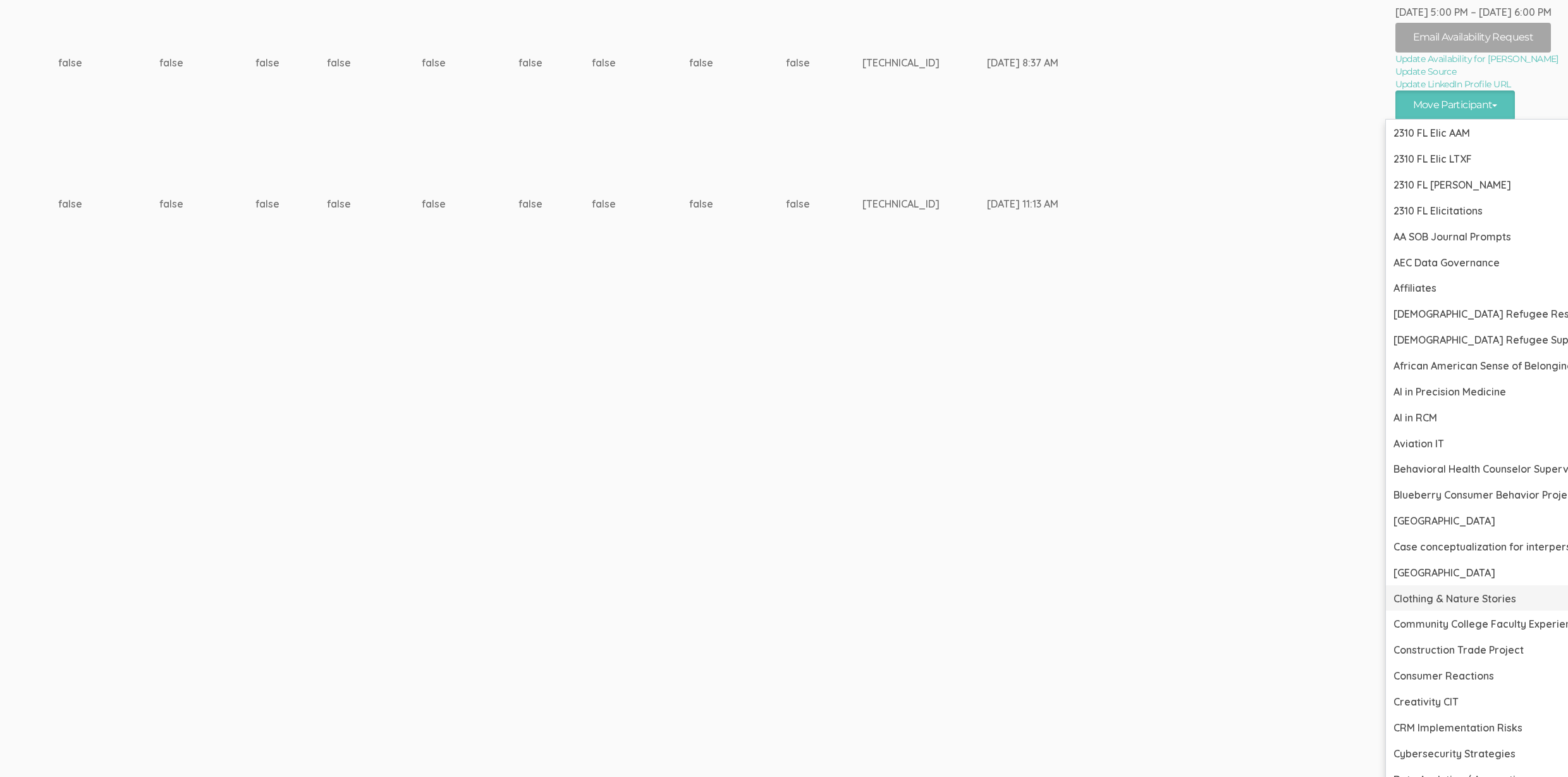
scroll to position [548, 3960]
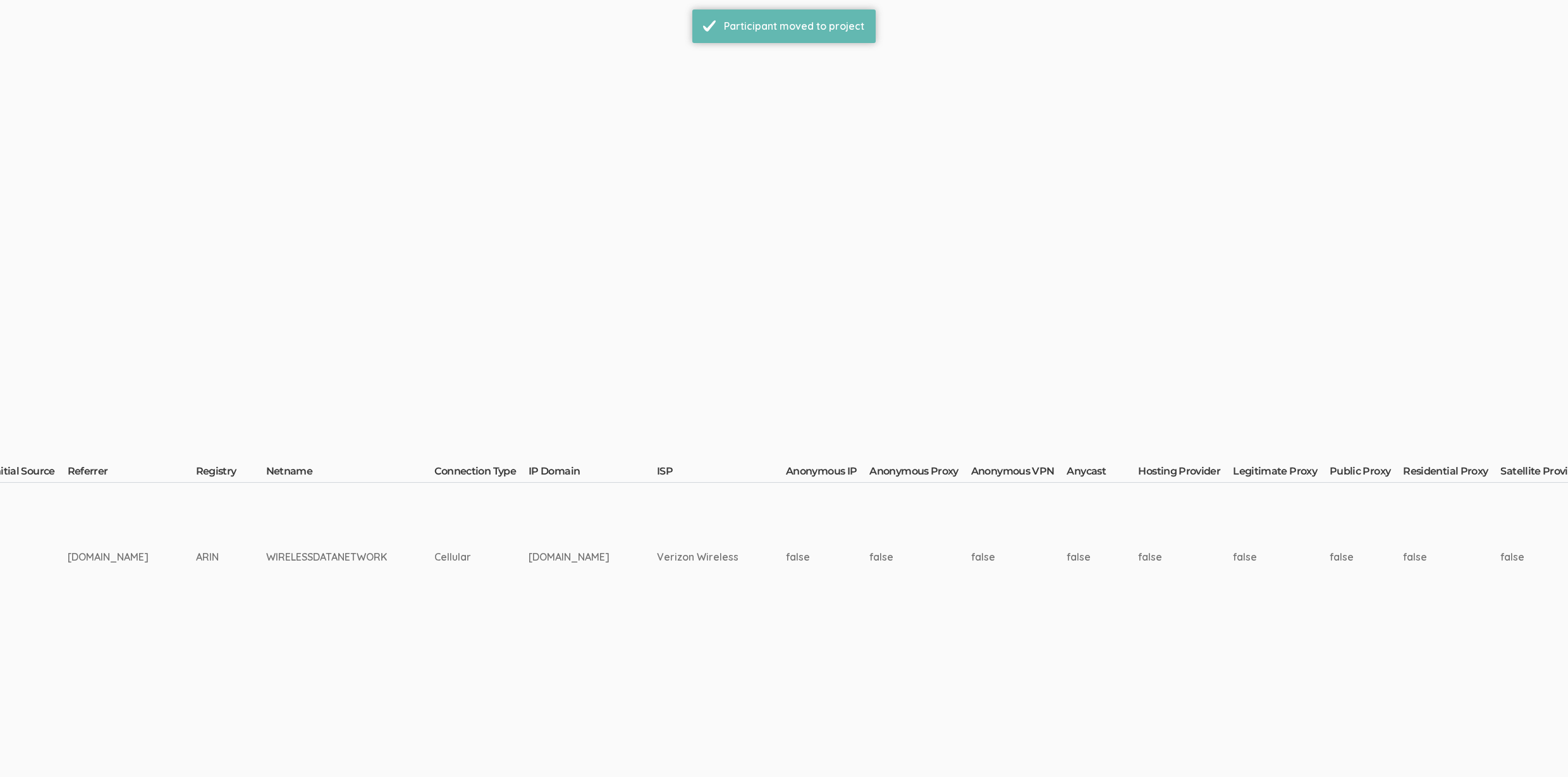
scroll to position [171, 3936]
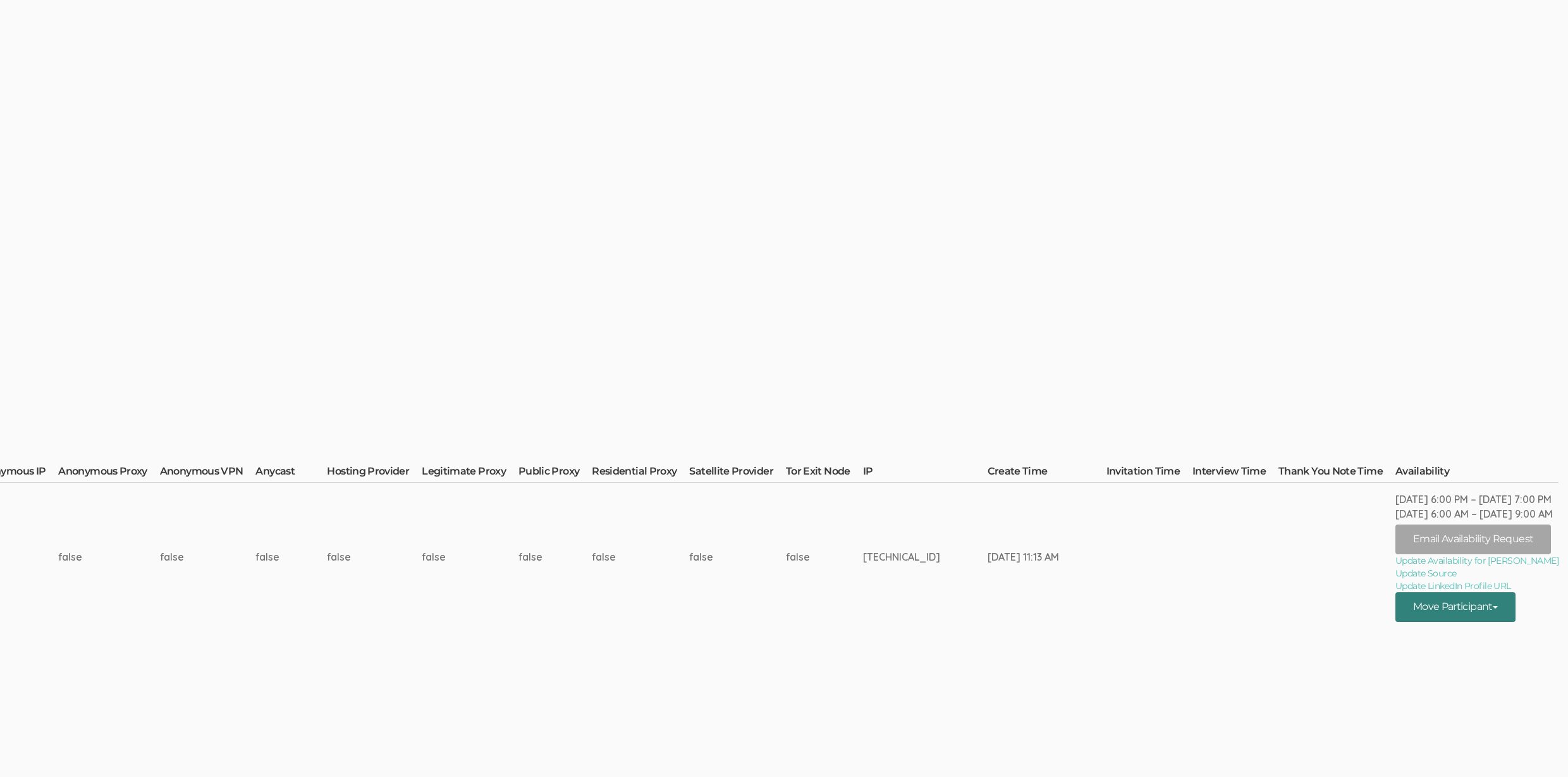
click at [1482, 605] on button "Move Participant" at bounding box center [1455, 606] width 120 height 30
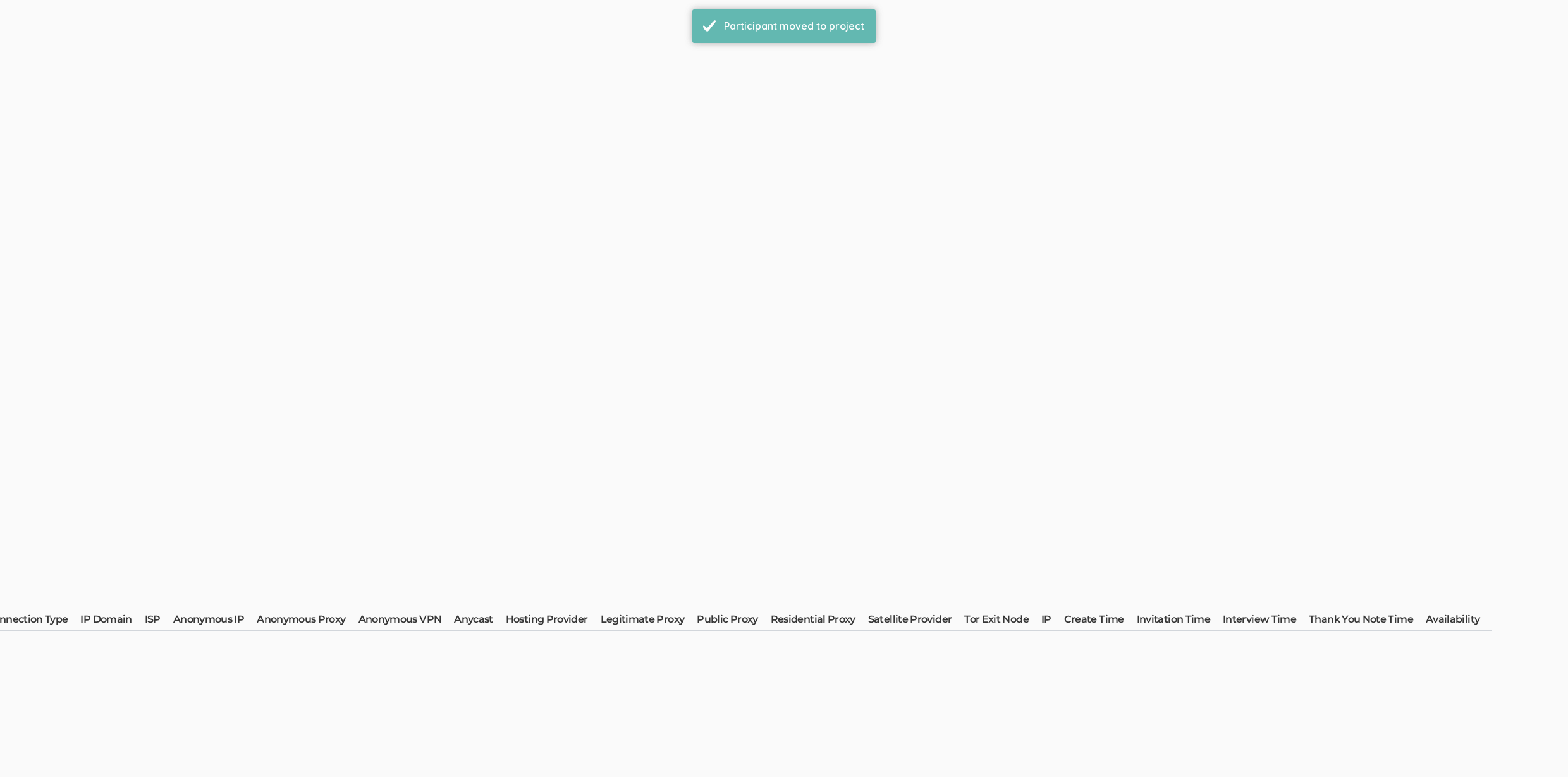
scroll to position [0, 0]
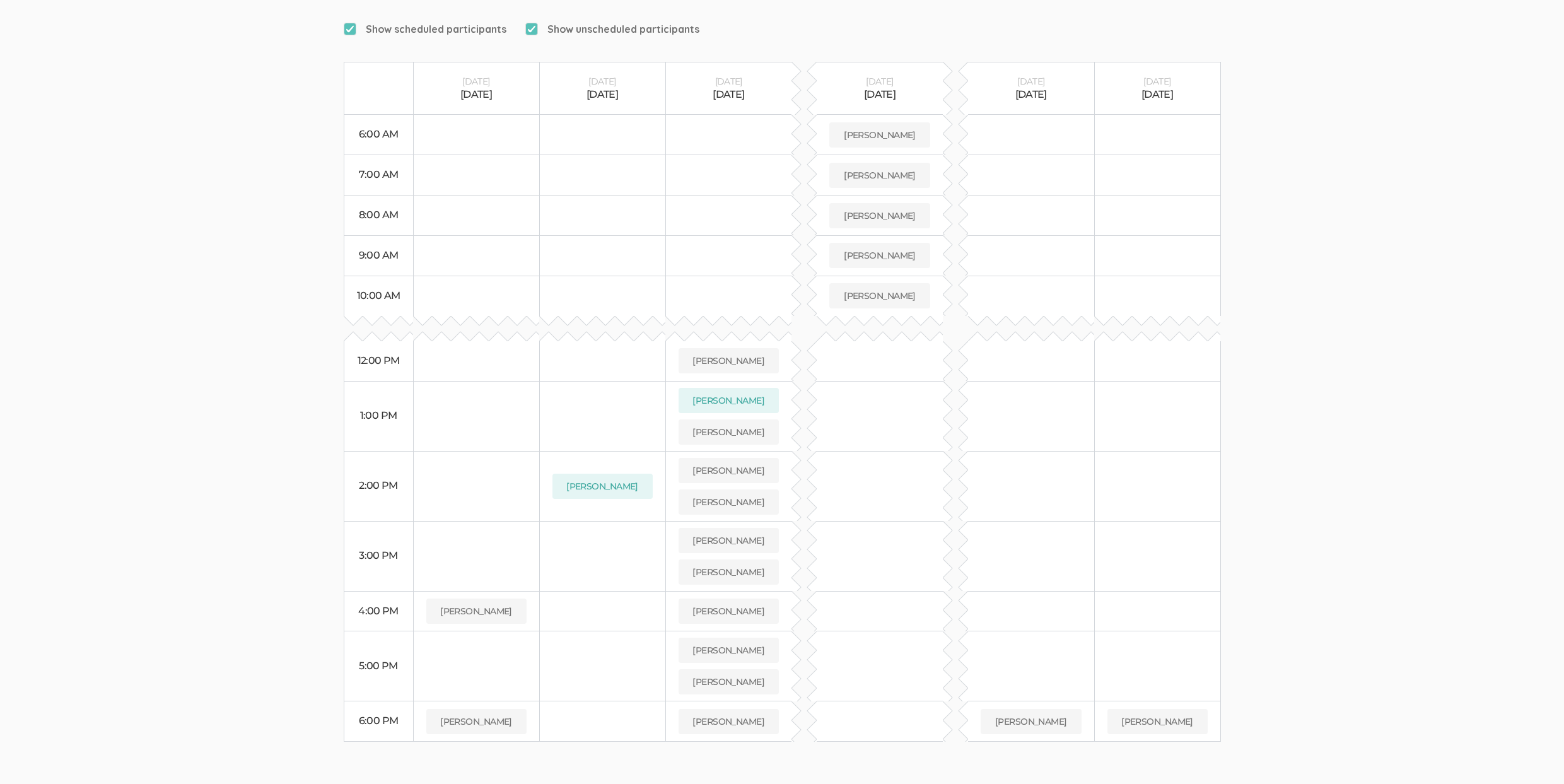
scroll to position [269, 0]
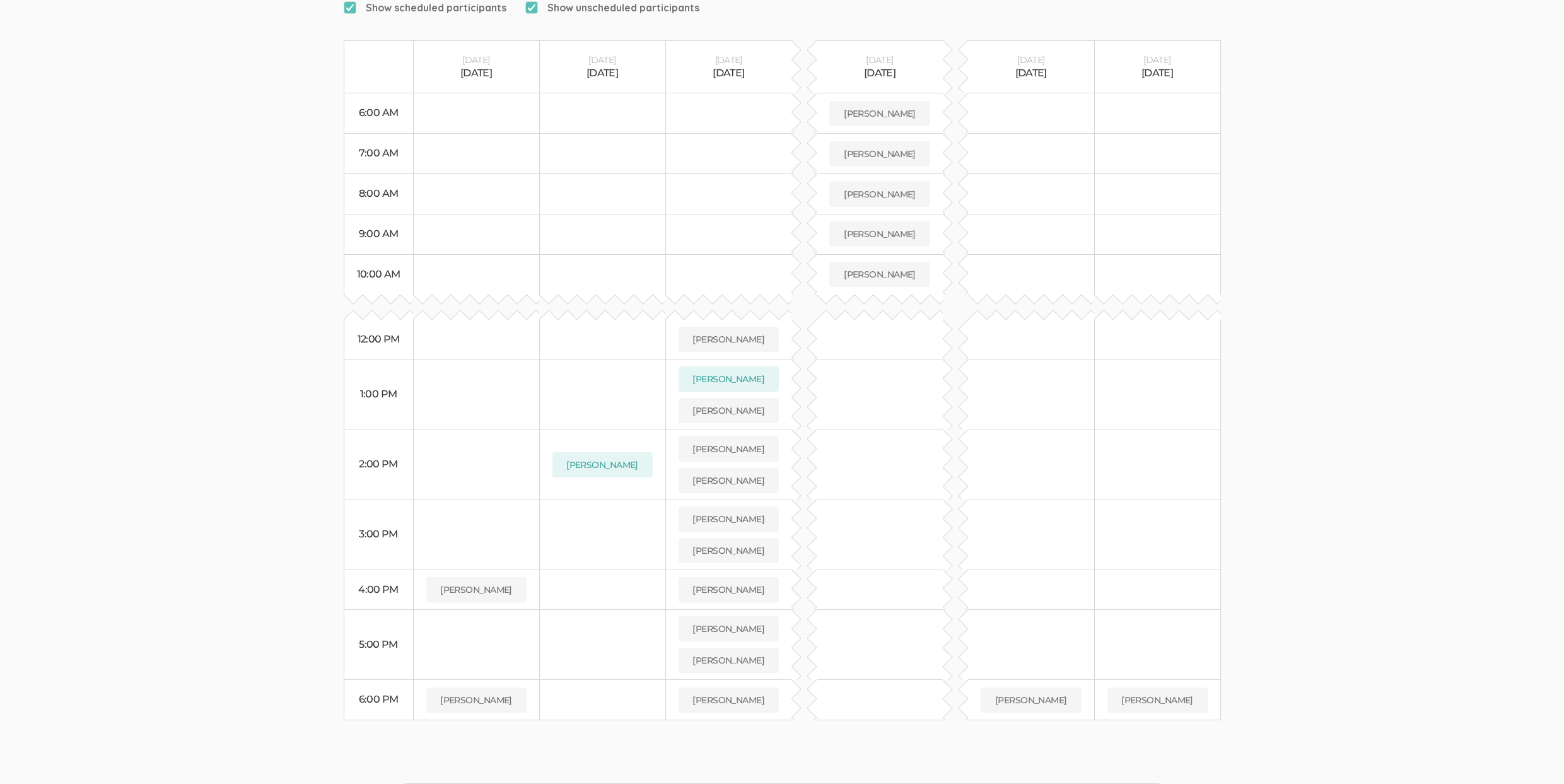
click at [928, 511] on td at bounding box center [879, 534] width 126 height 70
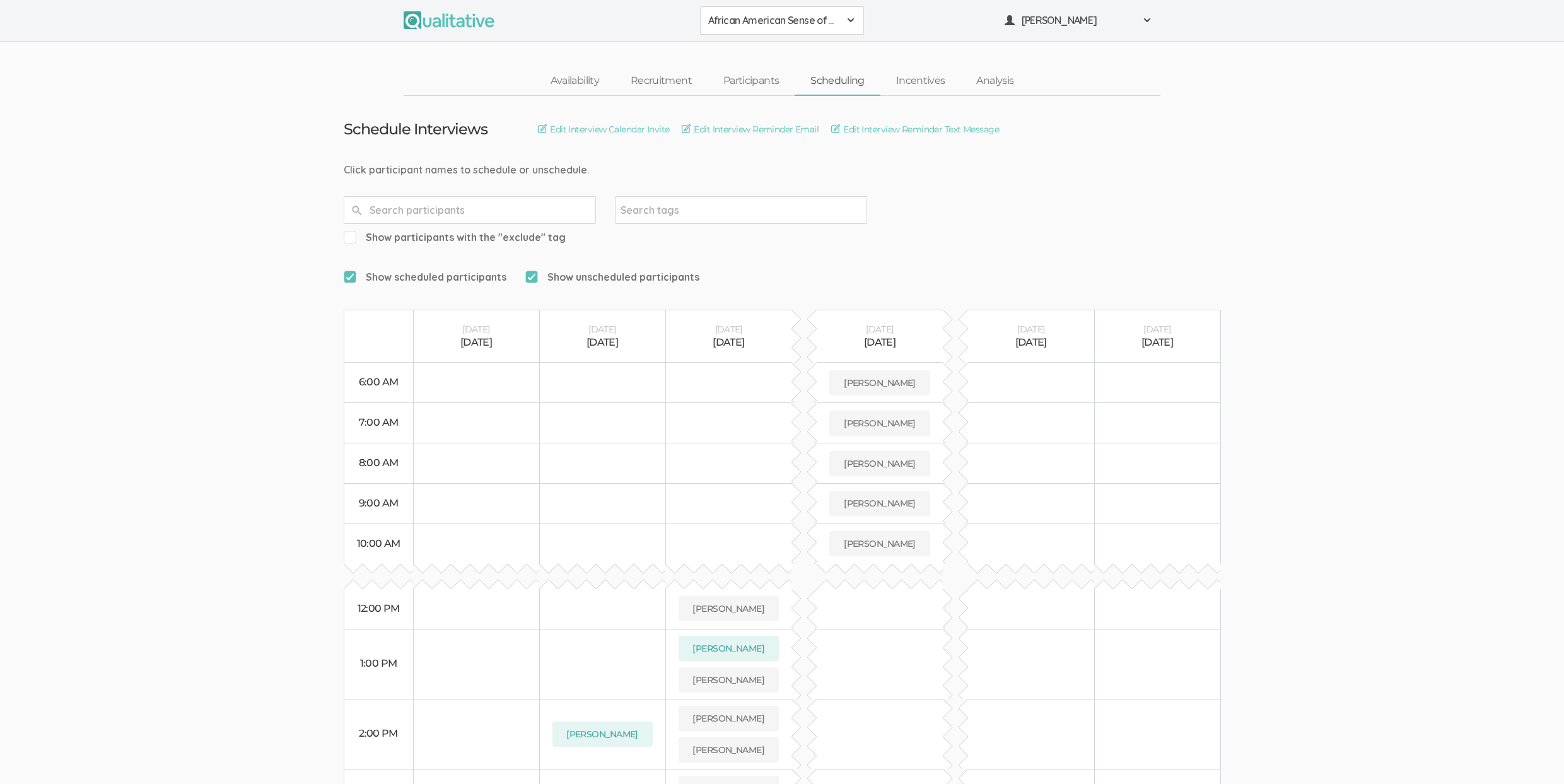
click at [1148, 523] on td at bounding box center [1157, 543] width 126 height 40
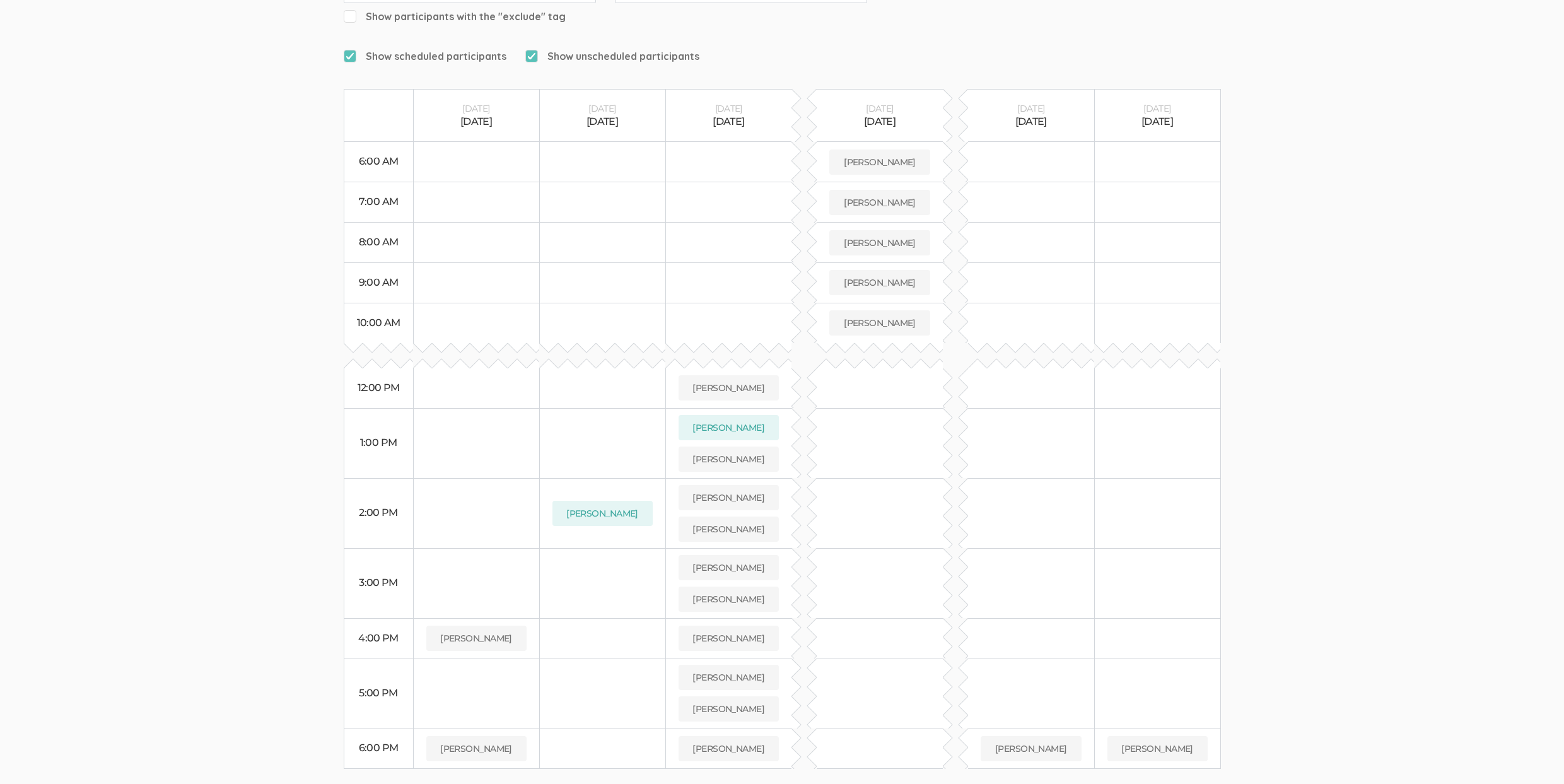
scroll to position [269, 0]
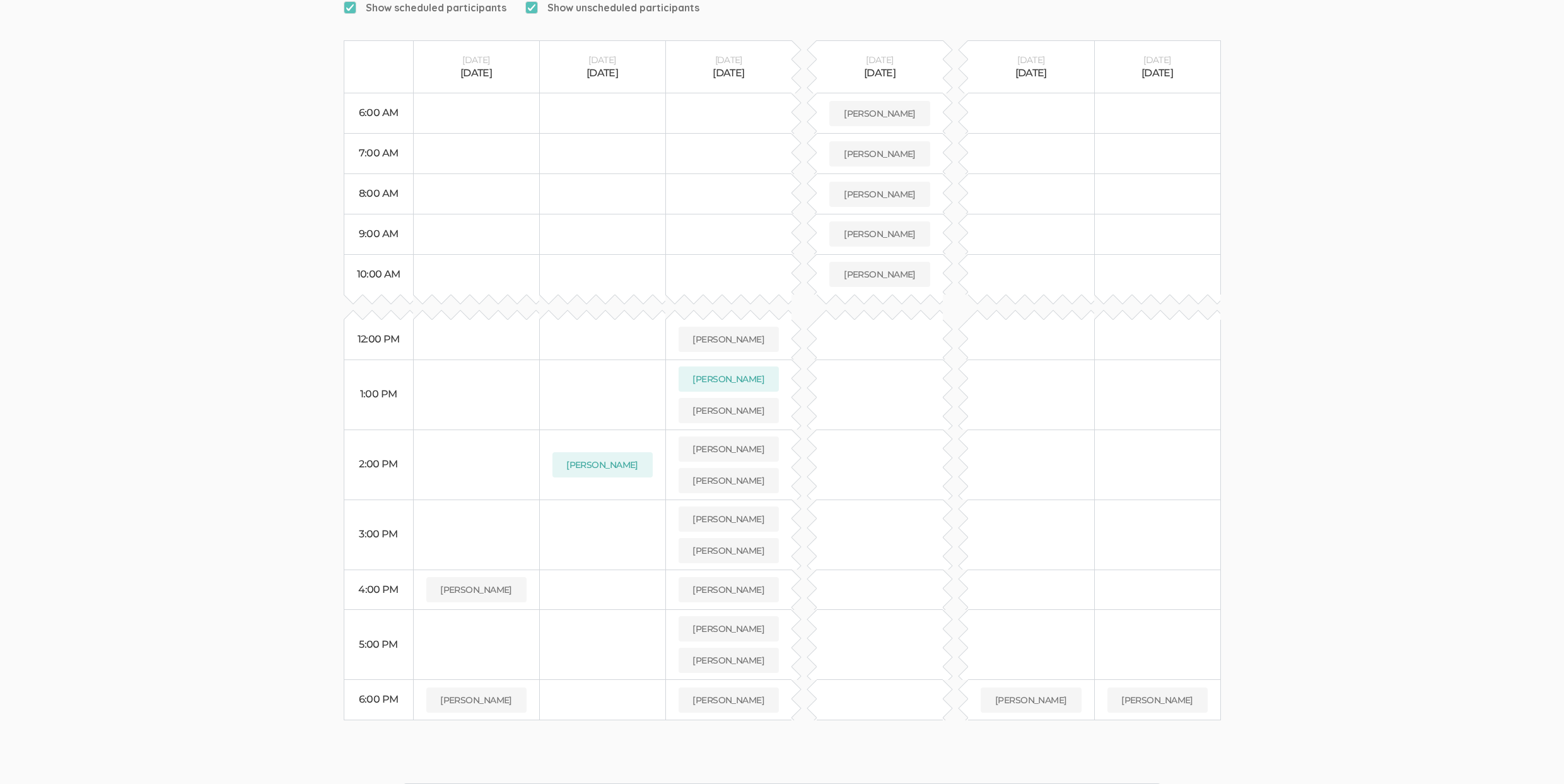
click at [1072, 462] on td at bounding box center [1031, 464] width 126 height 70
